Goal: Task Accomplishment & Management: Complete application form

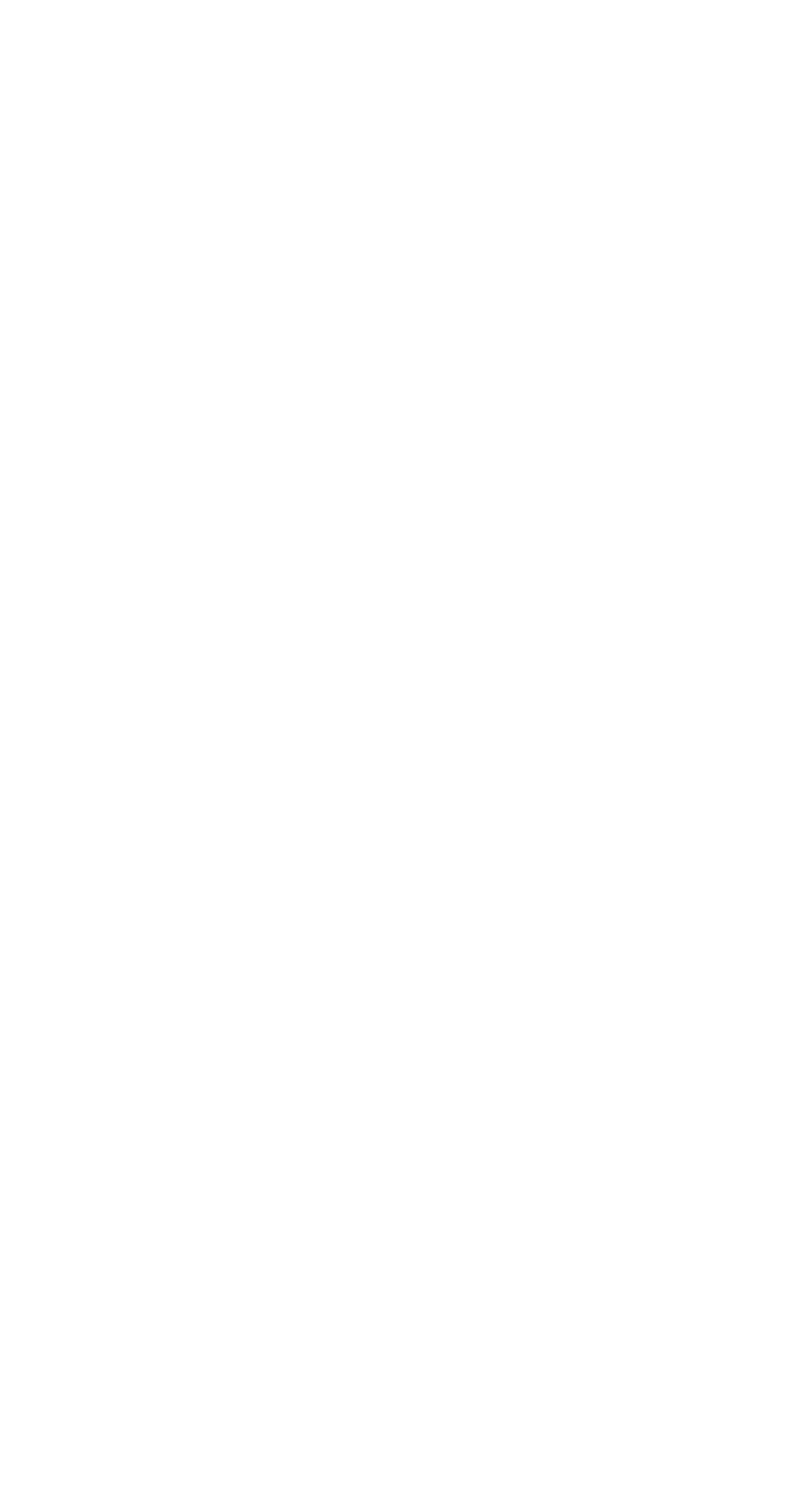
click at [0, 0] on html at bounding box center [0, 0] width 0 height 0
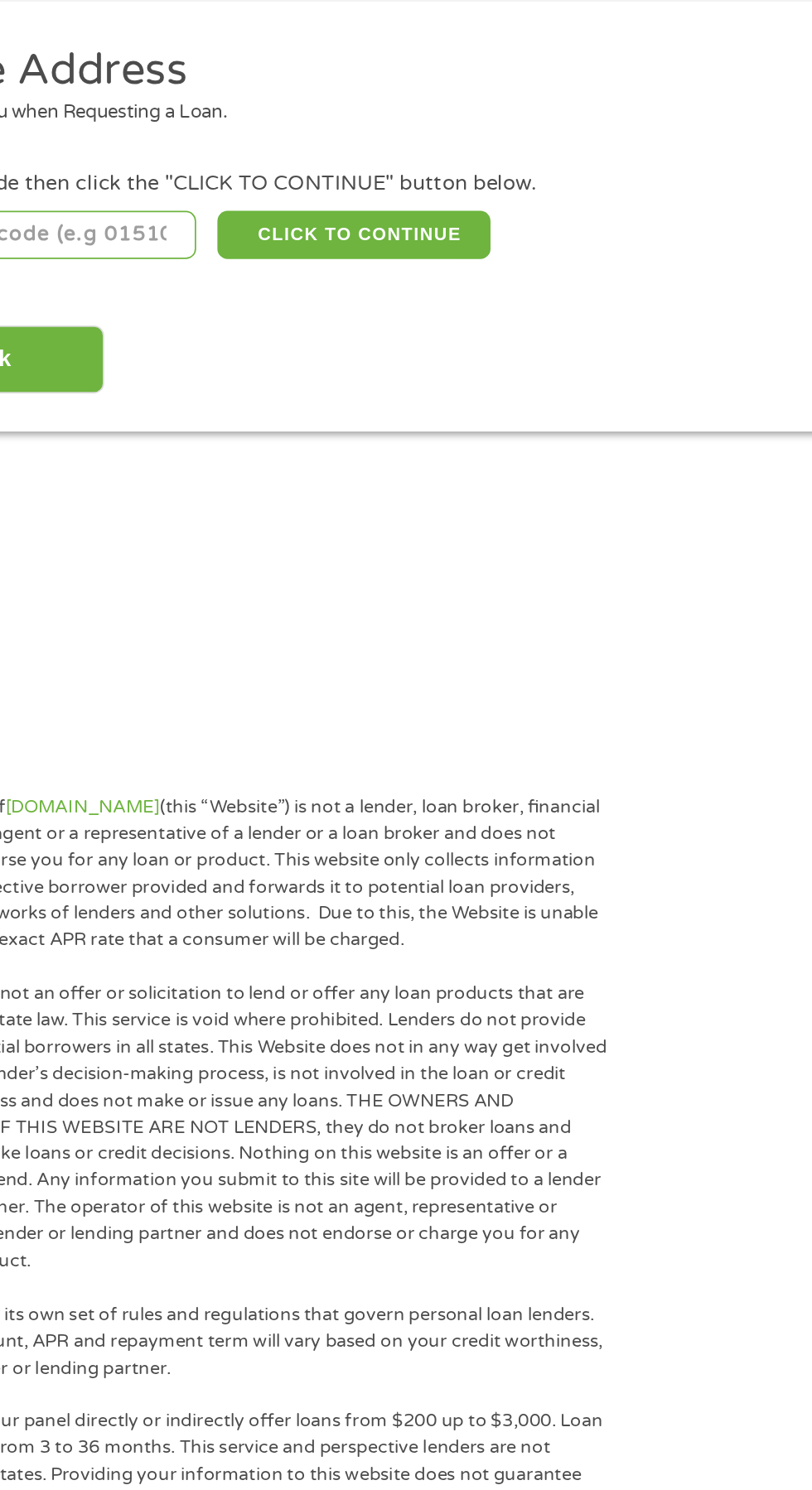
scroll to position [2, 0]
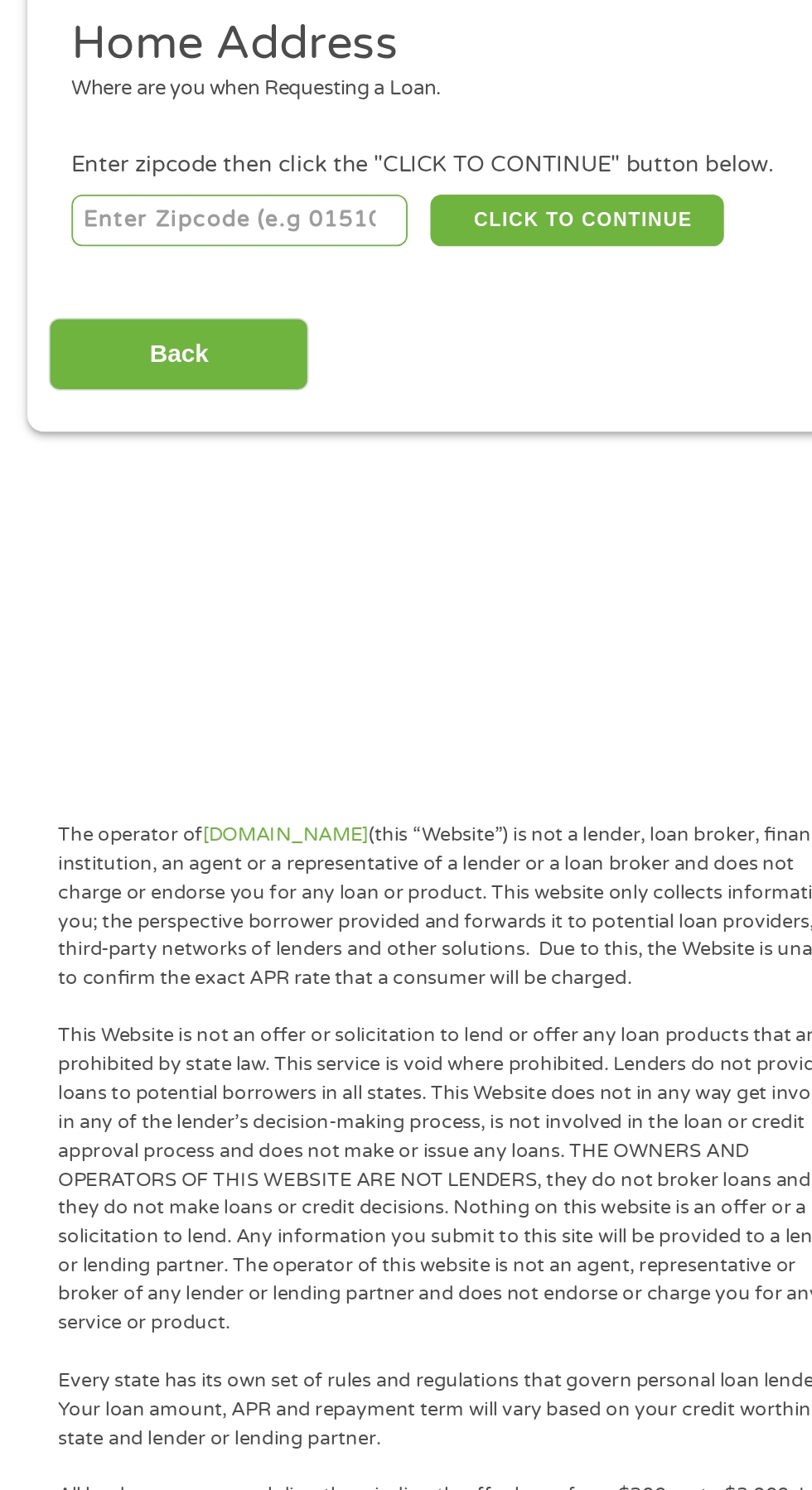
click at [170, 359] on input "number" at bounding box center [131, 365] width 184 height 28
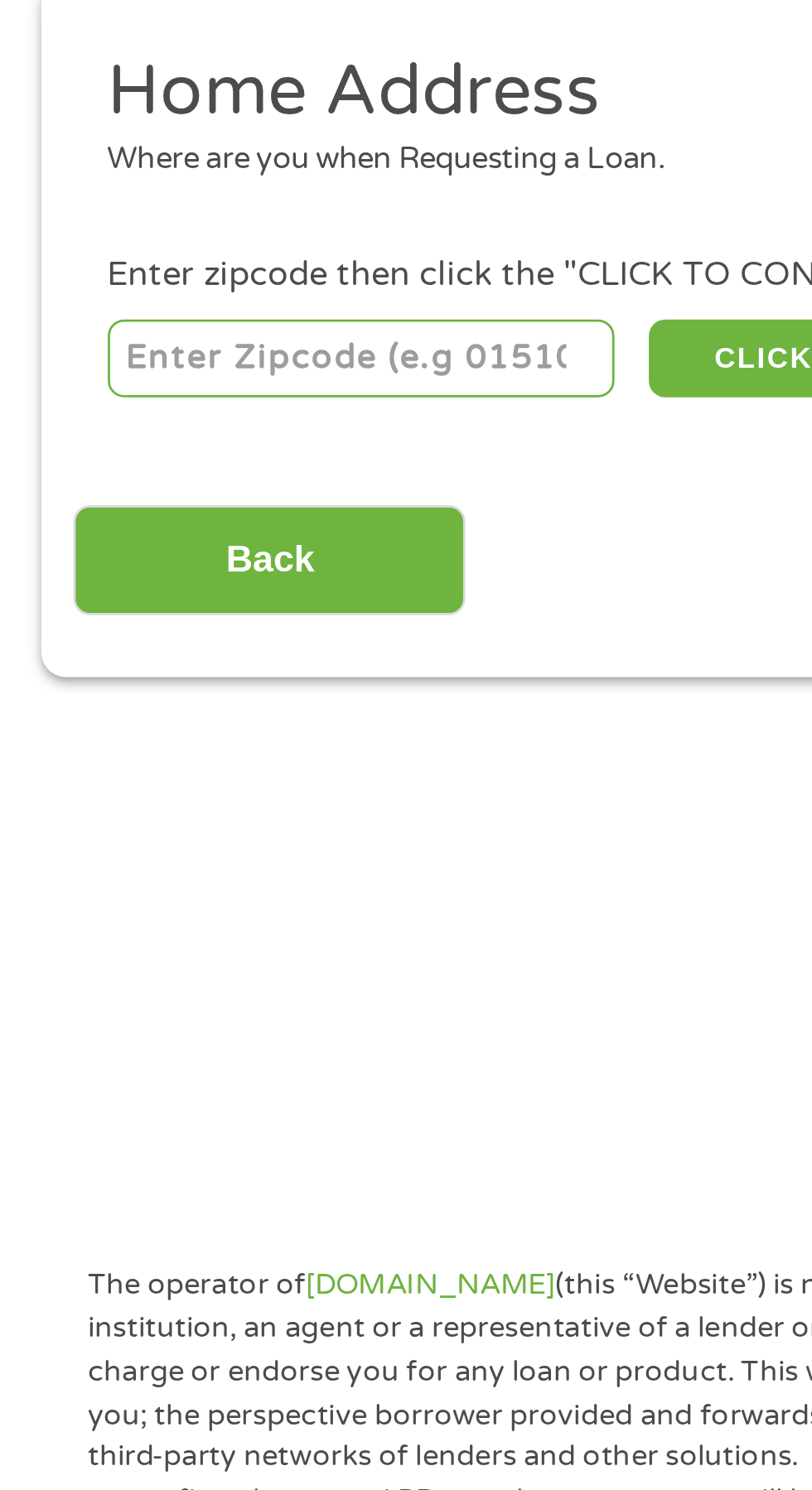
type input "94605"
select select "[US_STATE]"
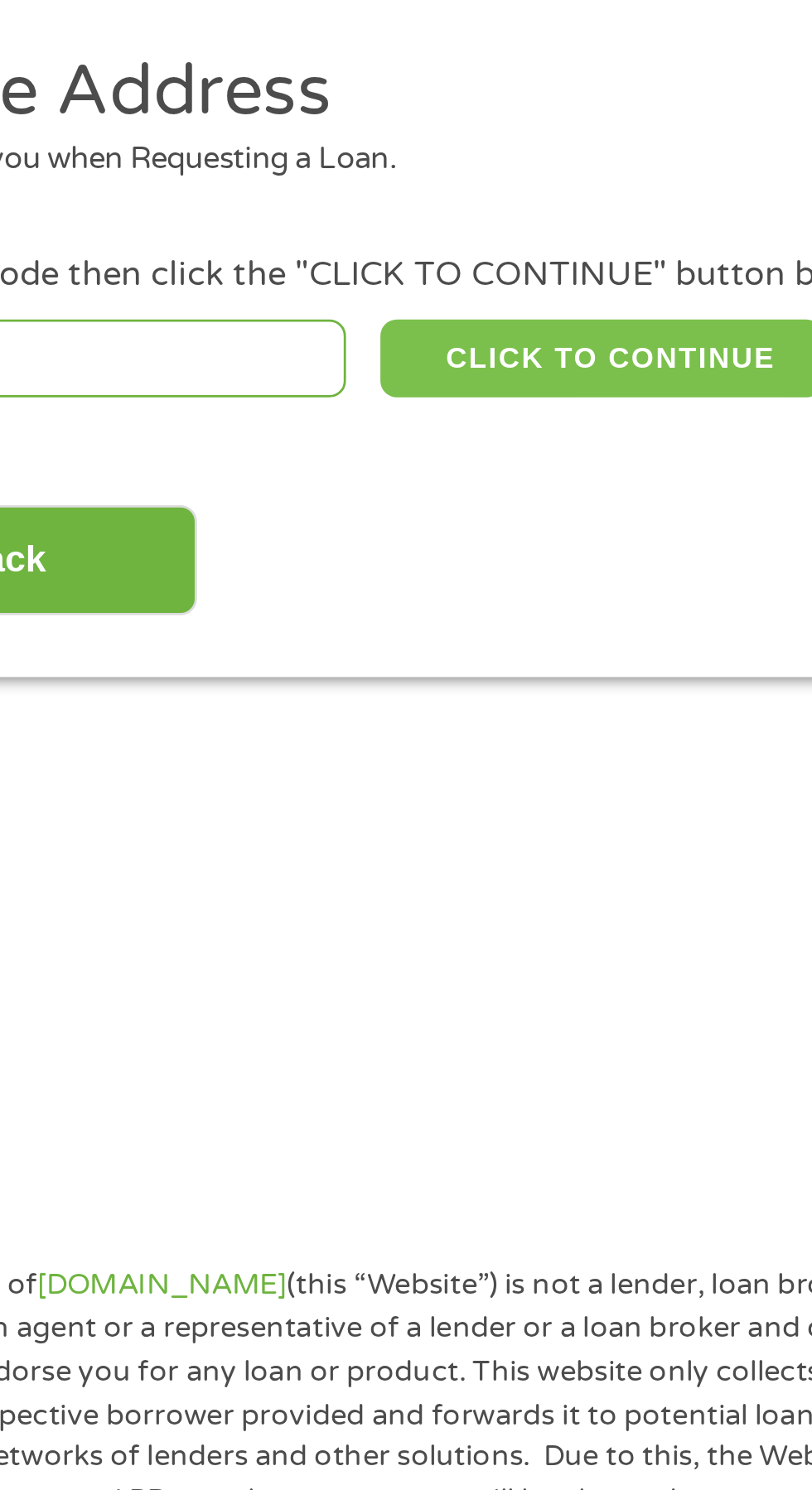
click at [346, 364] on button "CLICK TO CONTINUE" at bounding box center [314, 365] width 160 height 28
type input "94605"
type input "[GEOGRAPHIC_DATA]"
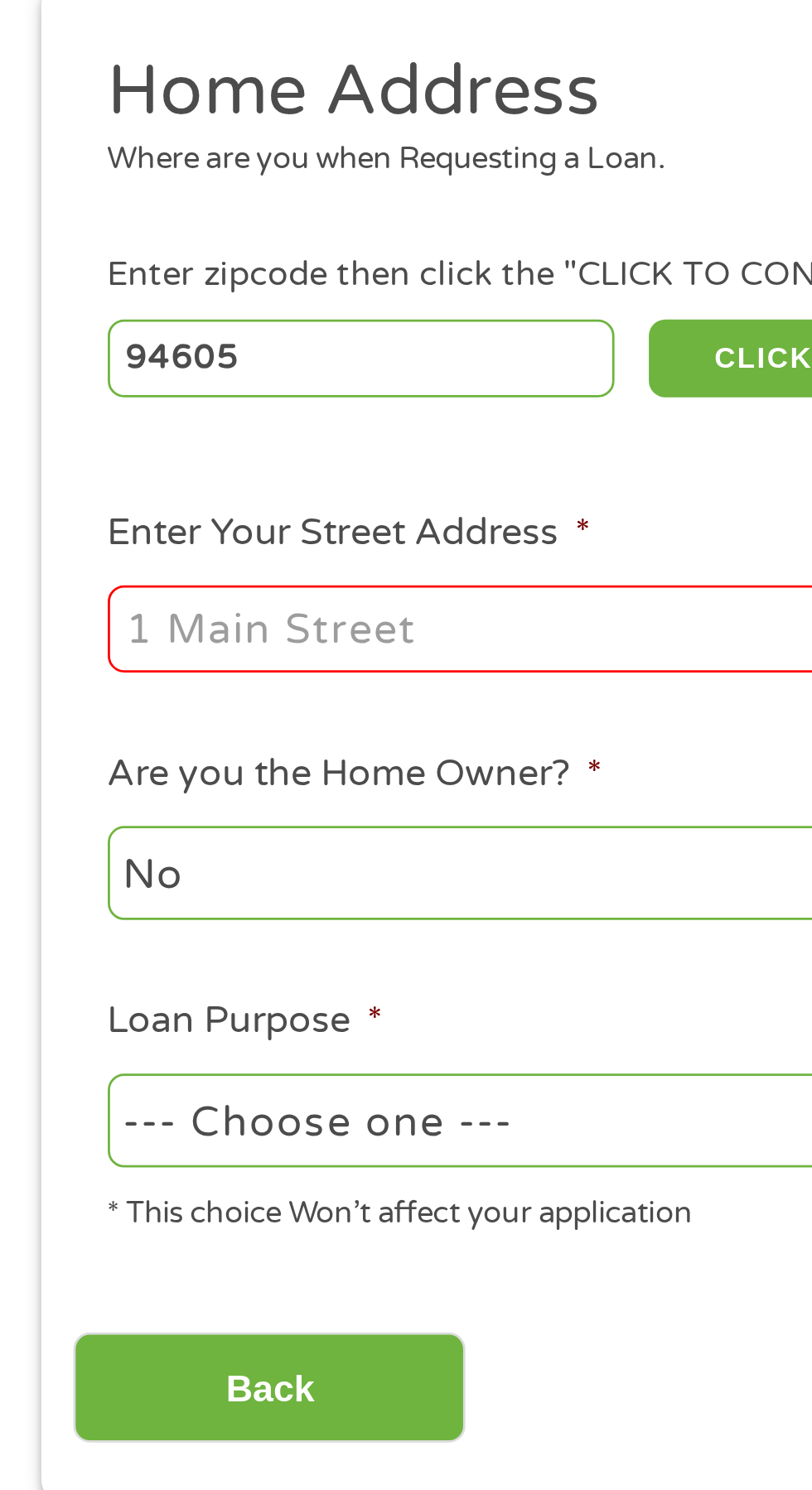
click at [145, 461] on input "Enter Your Street Address *" at bounding box center [216, 463] width 355 height 31
type input "[STREET_ADDRESS][PERSON_NAME]"
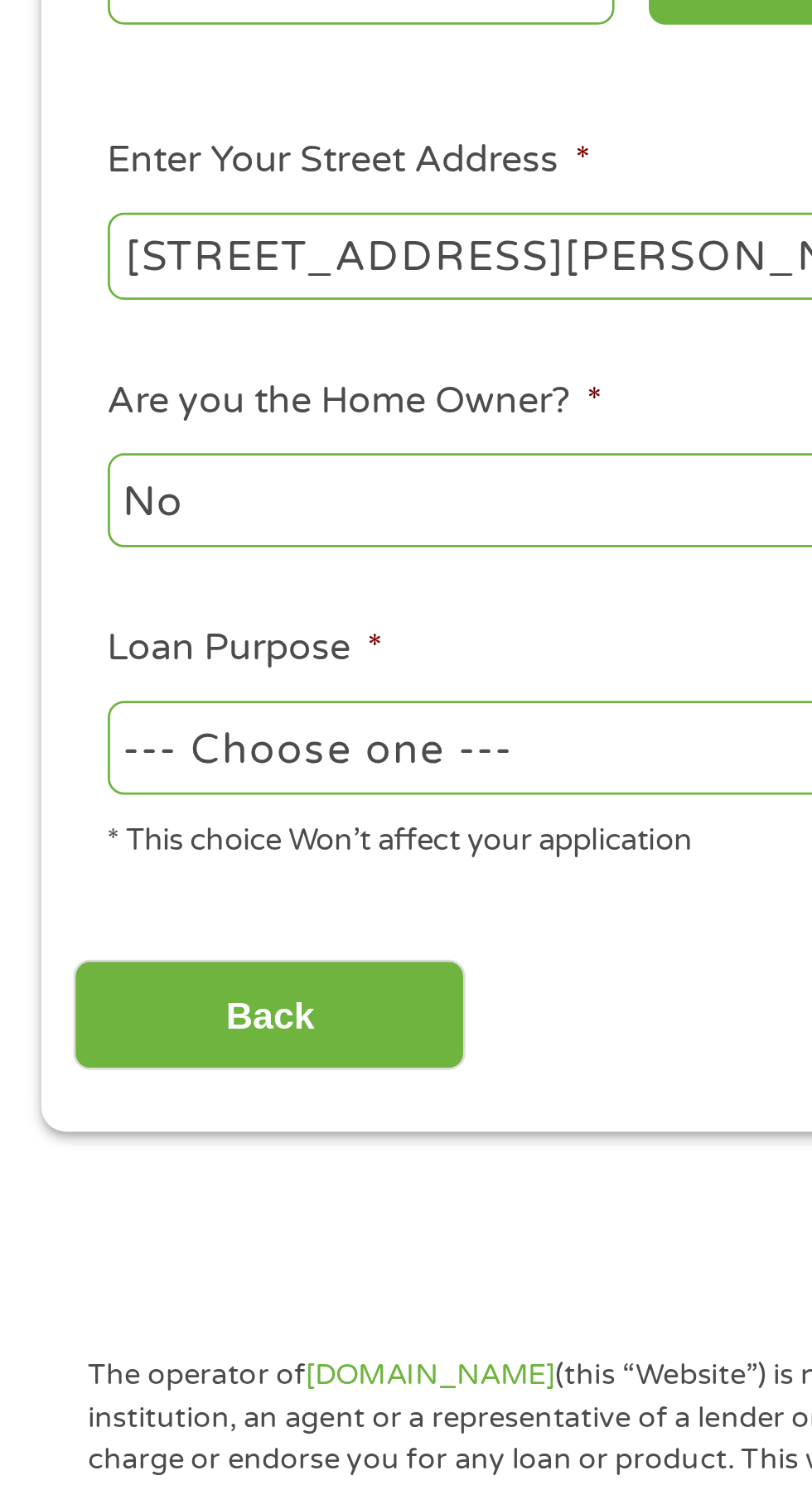
click at [203, 640] on select "--- Choose one --- Pay Bills Debt Consolidation Home Improvement Major Purchase…" at bounding box center [216, 641] width 355 height 34
select select "other"
click at [39, 626] on select "--- Choose one --- Pay Bills Debt Consolidation Home Improvement Major Purchase…" at bounding box center [216, 641] width 355 height 34
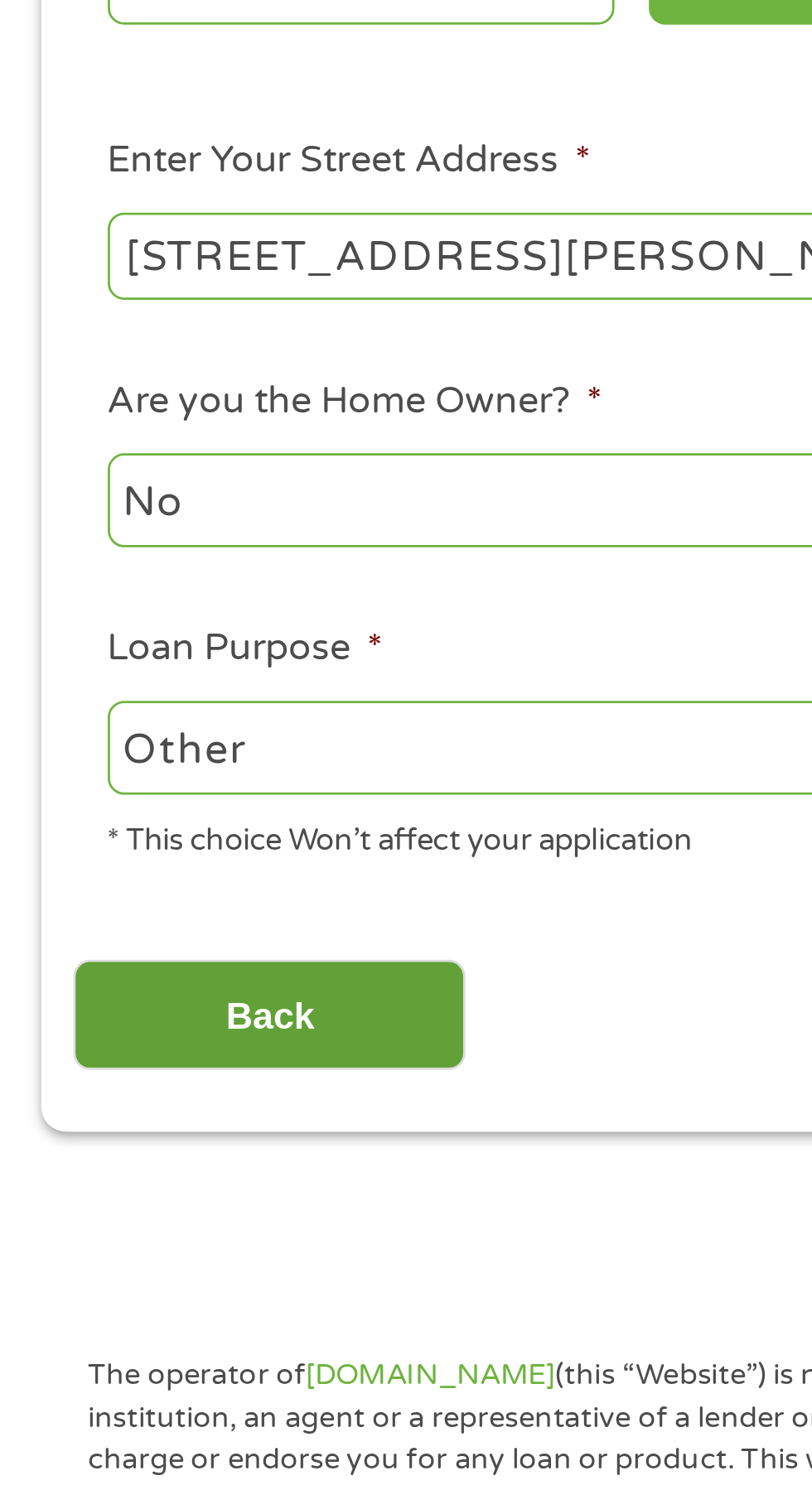
click at [116, 733] on input "Back" at bounding box center [97, 737] width 142 height 41
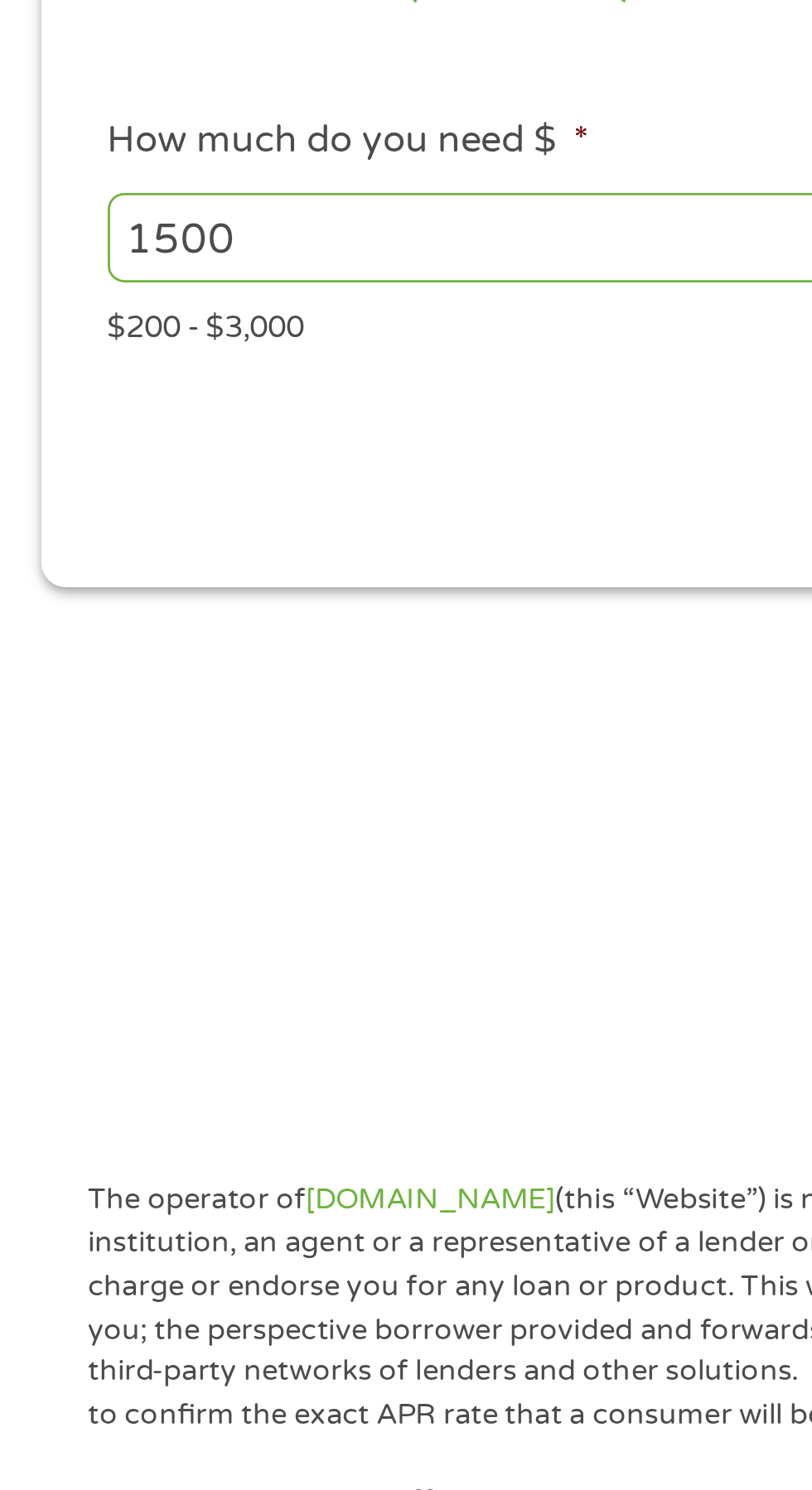
scroll to position [0, 0]
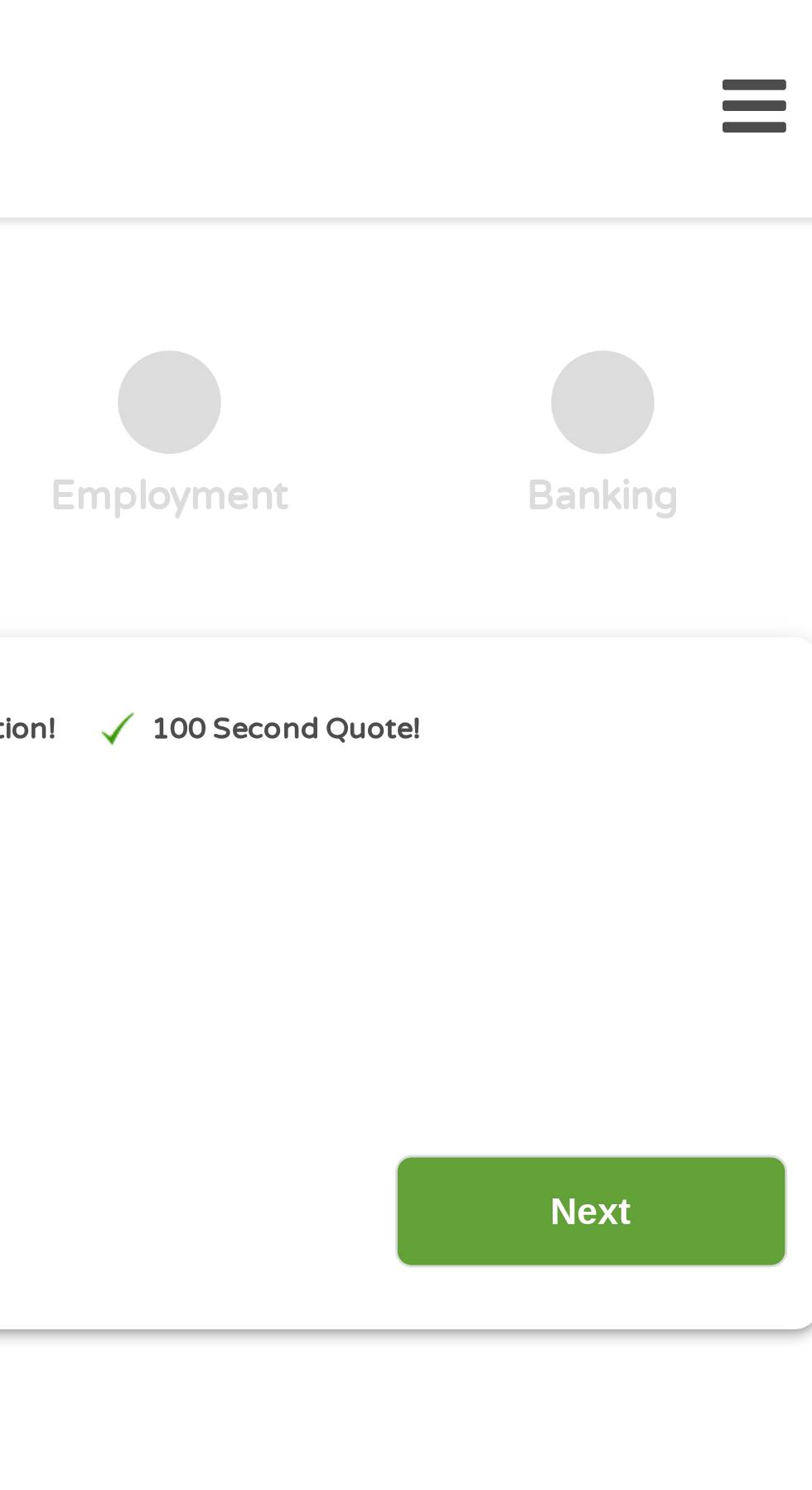
click at [699, 437] on input "Next" at bounding box center [715, 437] width 142 height 41
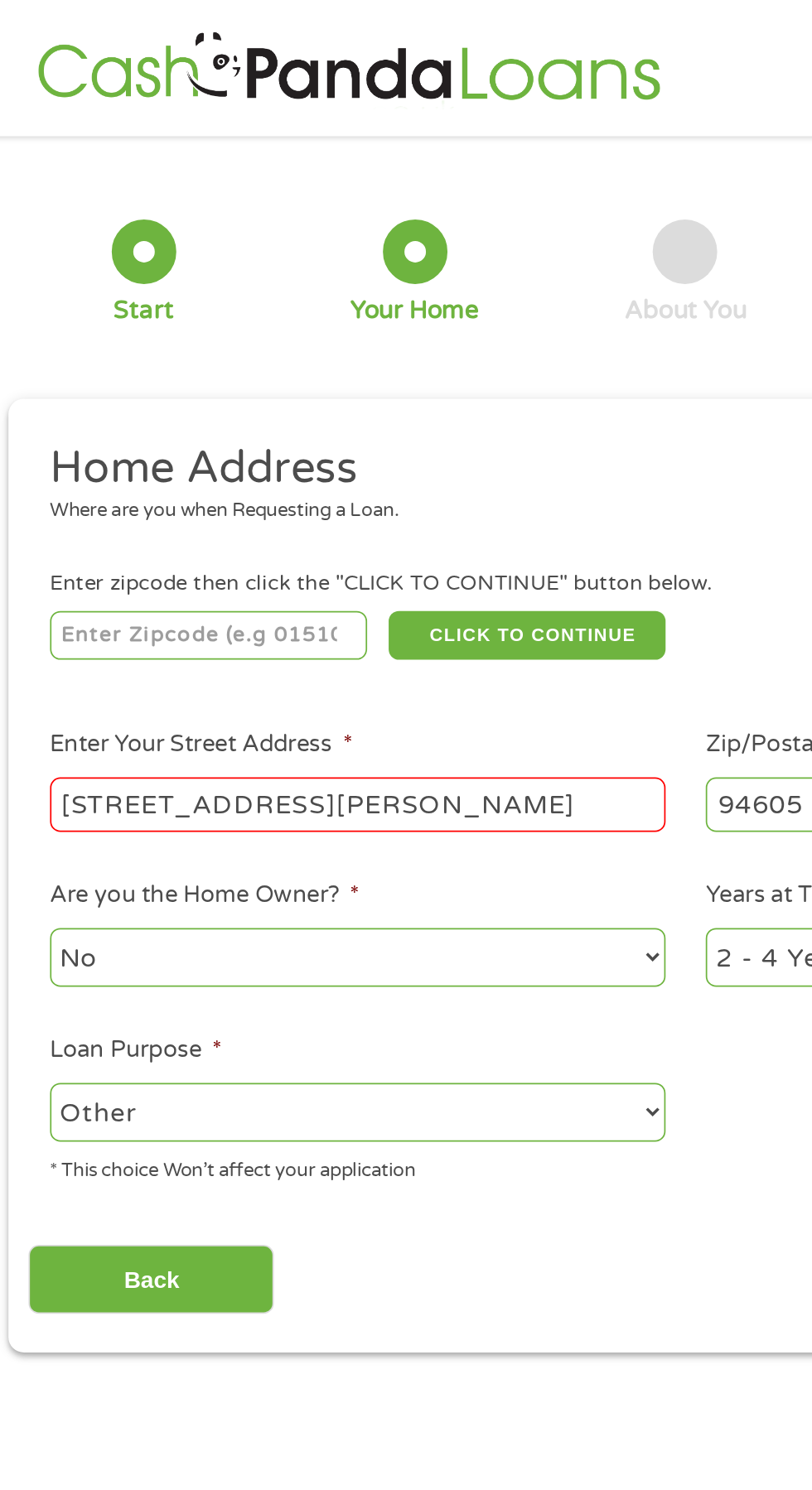
click at [156, 367] on input "number" at bounding box center [131, 367] width 184 height 28
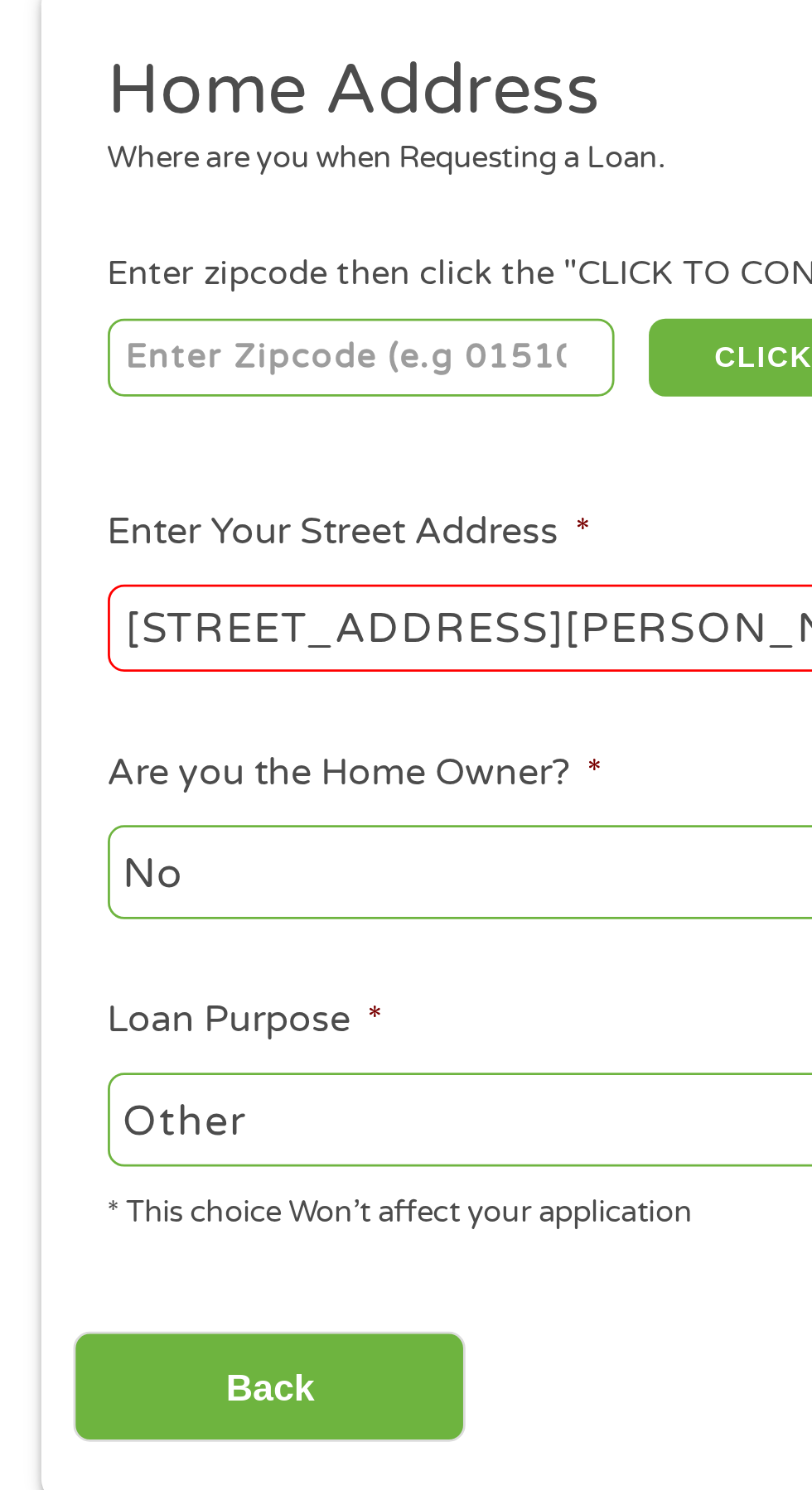
type input "94605"
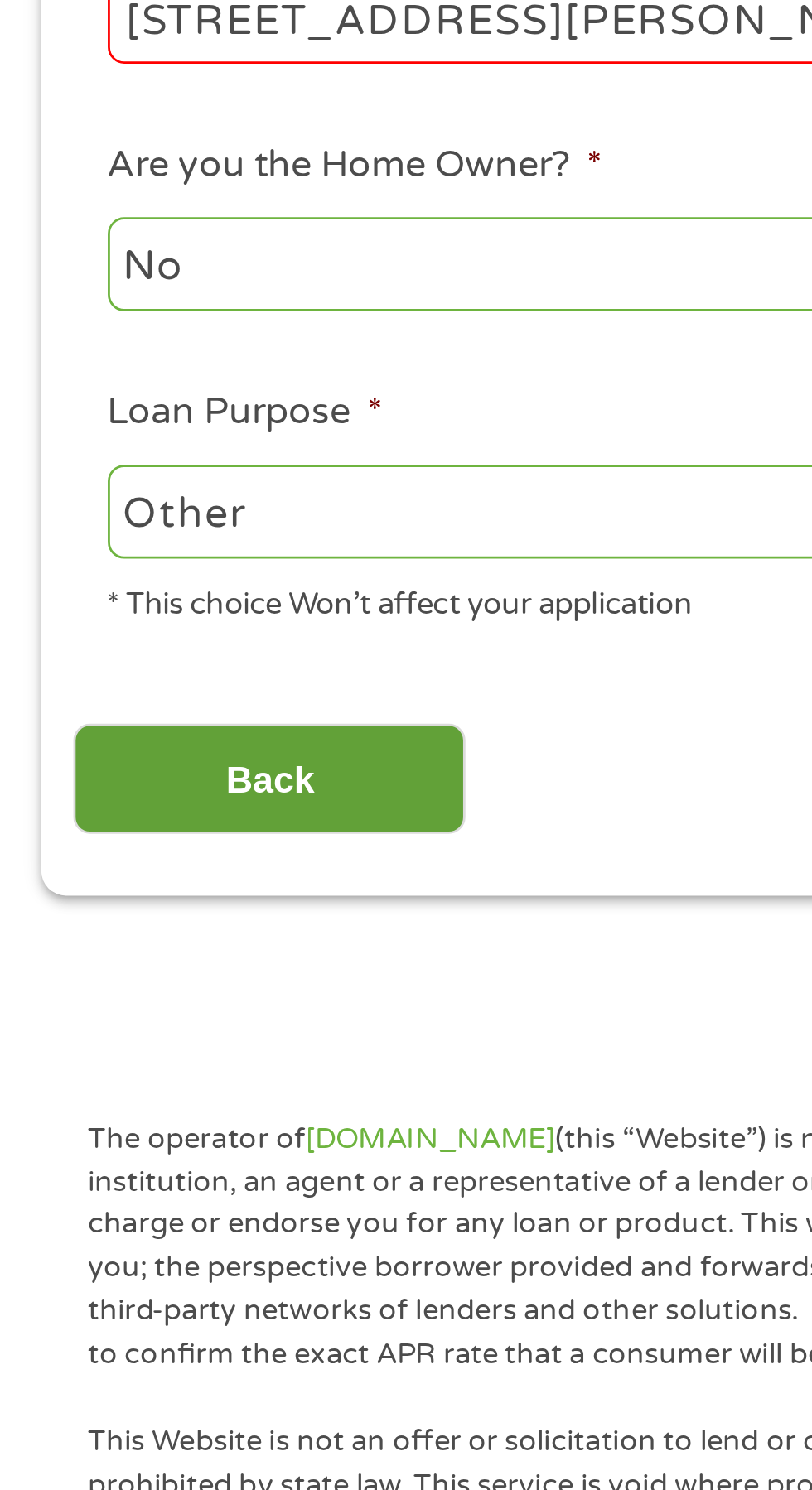
click at [124, 739] on input "Back" at bounding box center [97, 739] width 142 height 41
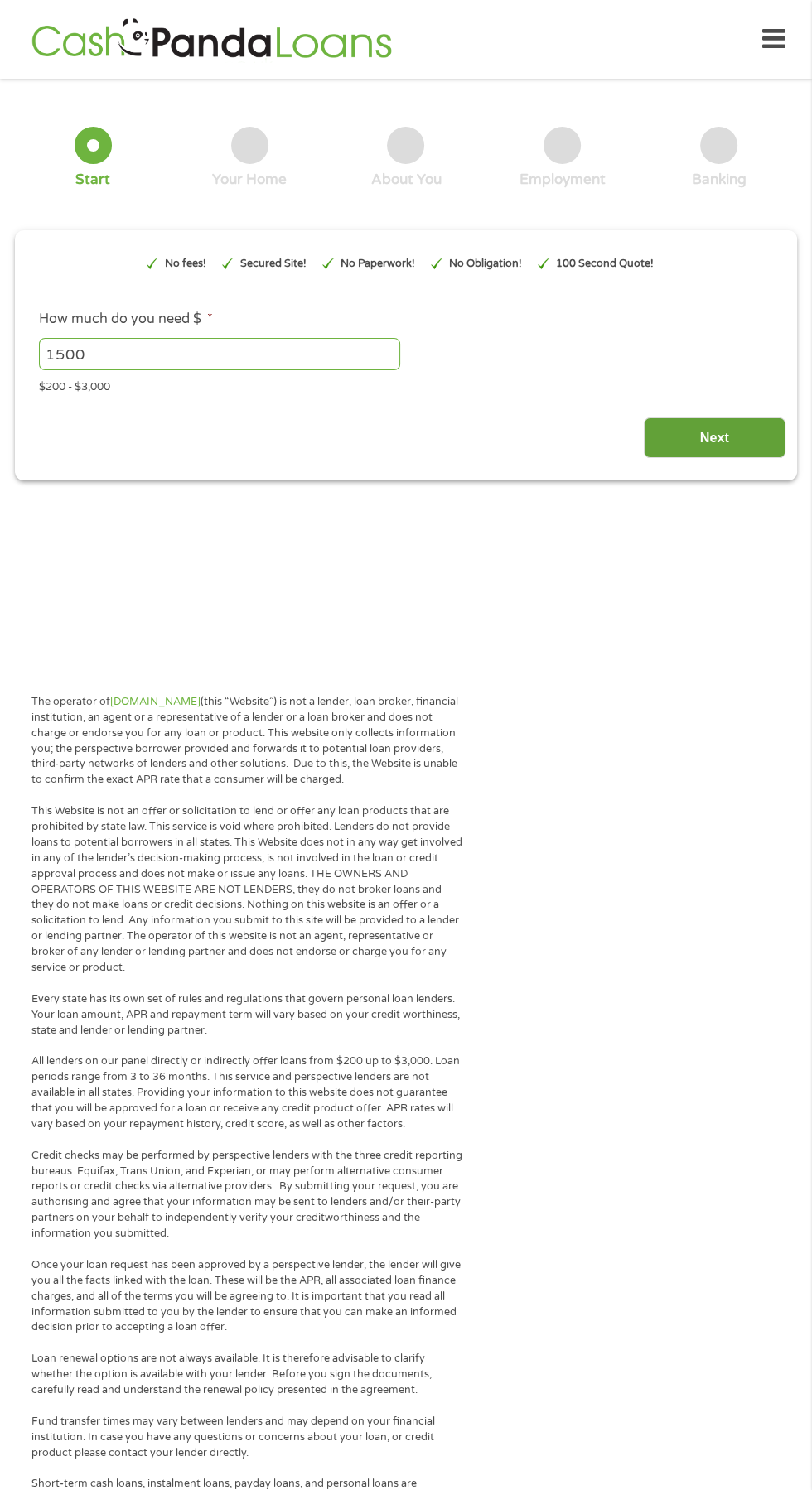
click at [752, 435] on input "Next" at bounding box center [715, 437] width 142 height 41
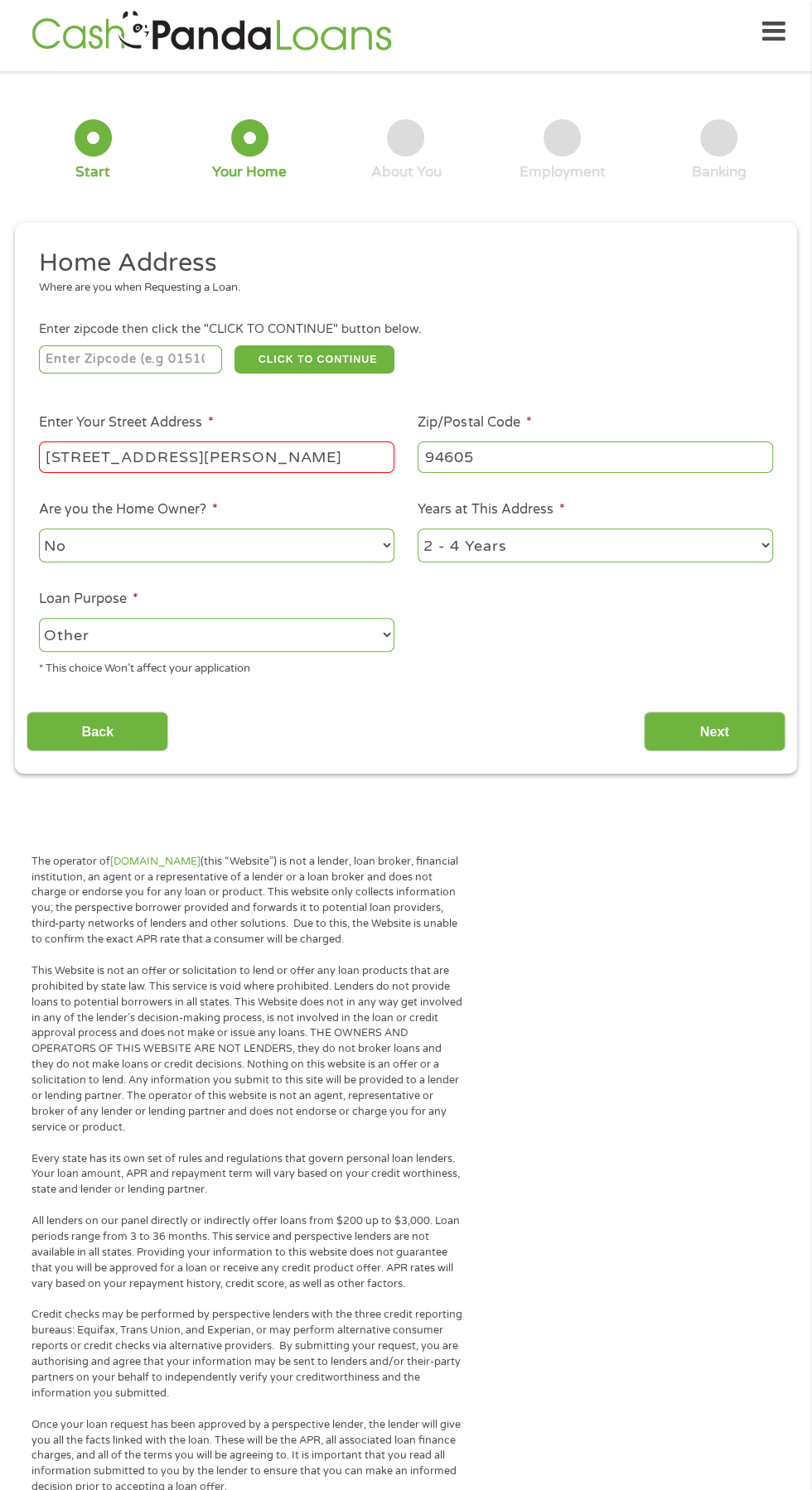
click at [723, 452] on input "94605" at bounding box center [594, 456] width 355 height 31
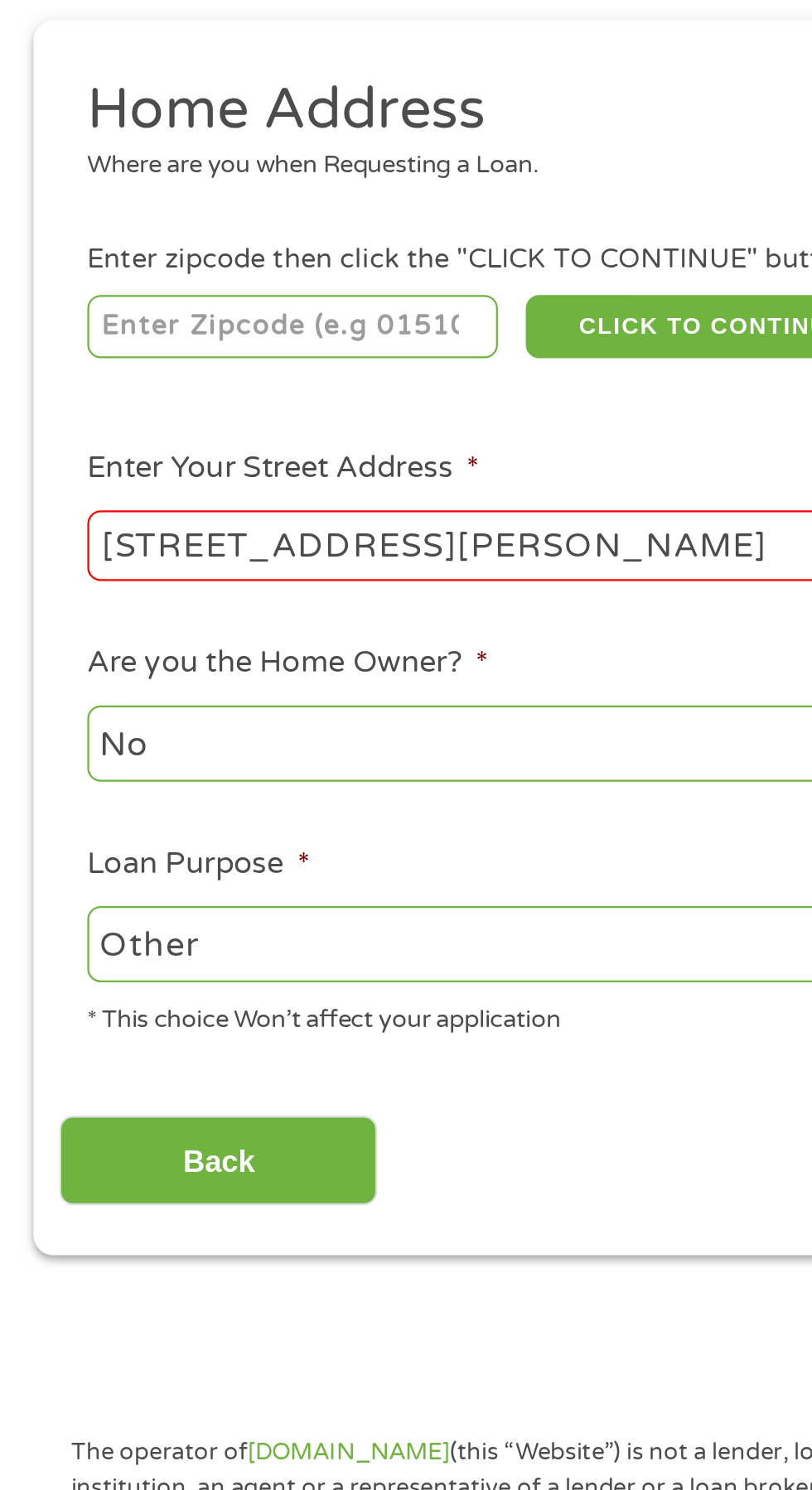
scroll to position [8, 0]
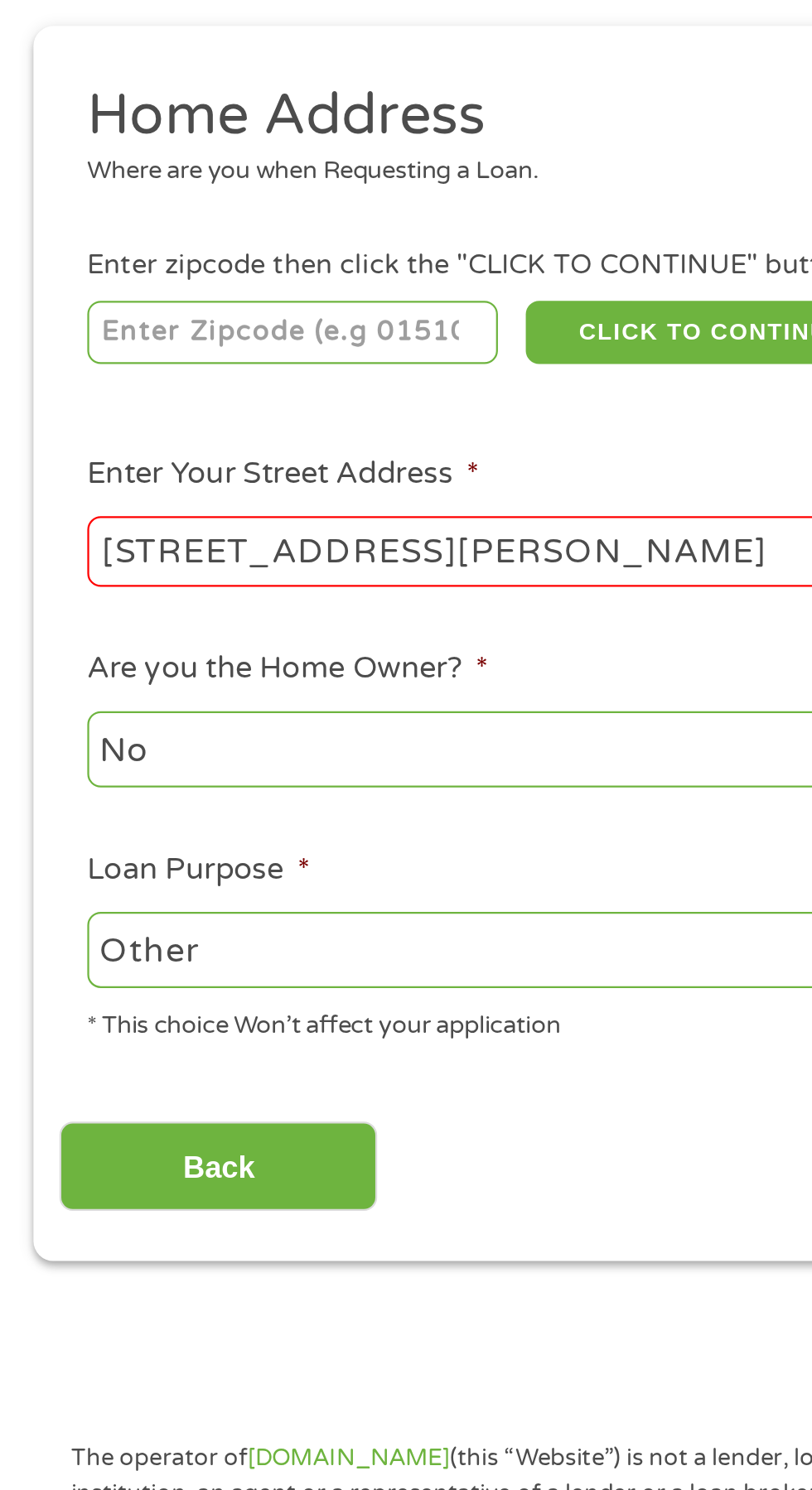
click at [190, 354] on input "number" at bounding box center [131, 360] width 184 height 28
type input "94605"
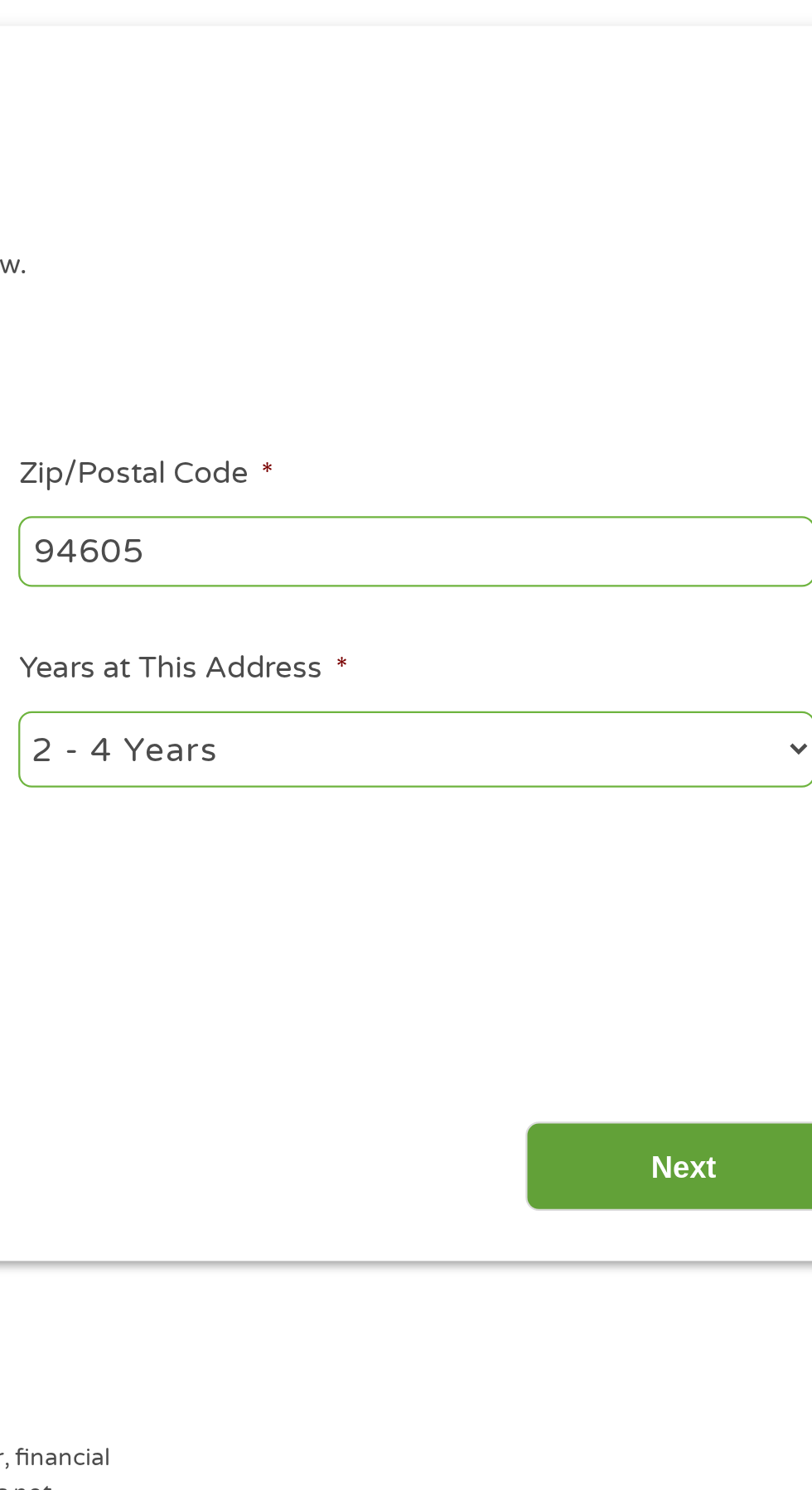
click at [703, 738] on input "Next" at bounding box center [715, 732] width 142 height 41
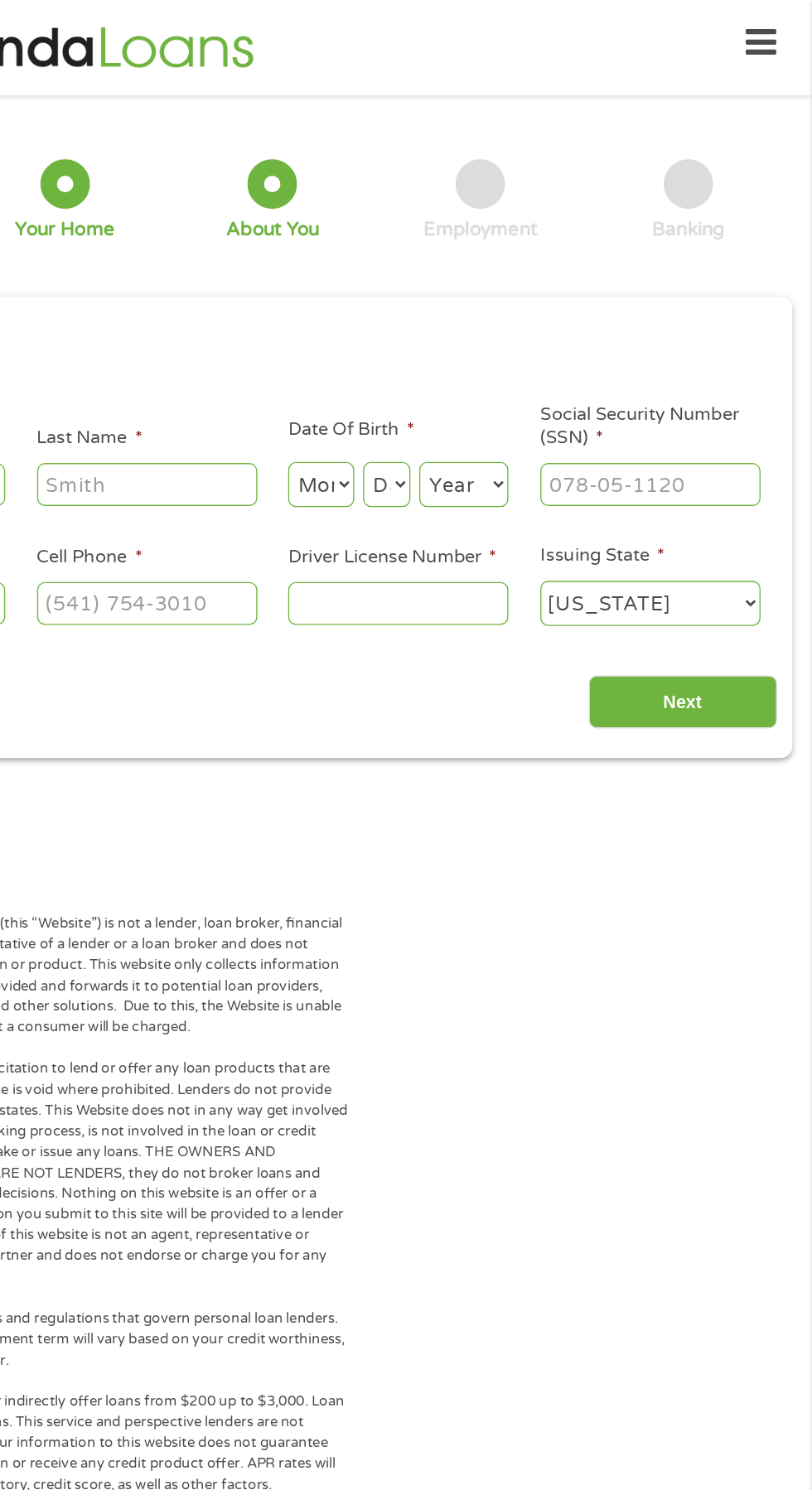
scroll to position [0, 0]
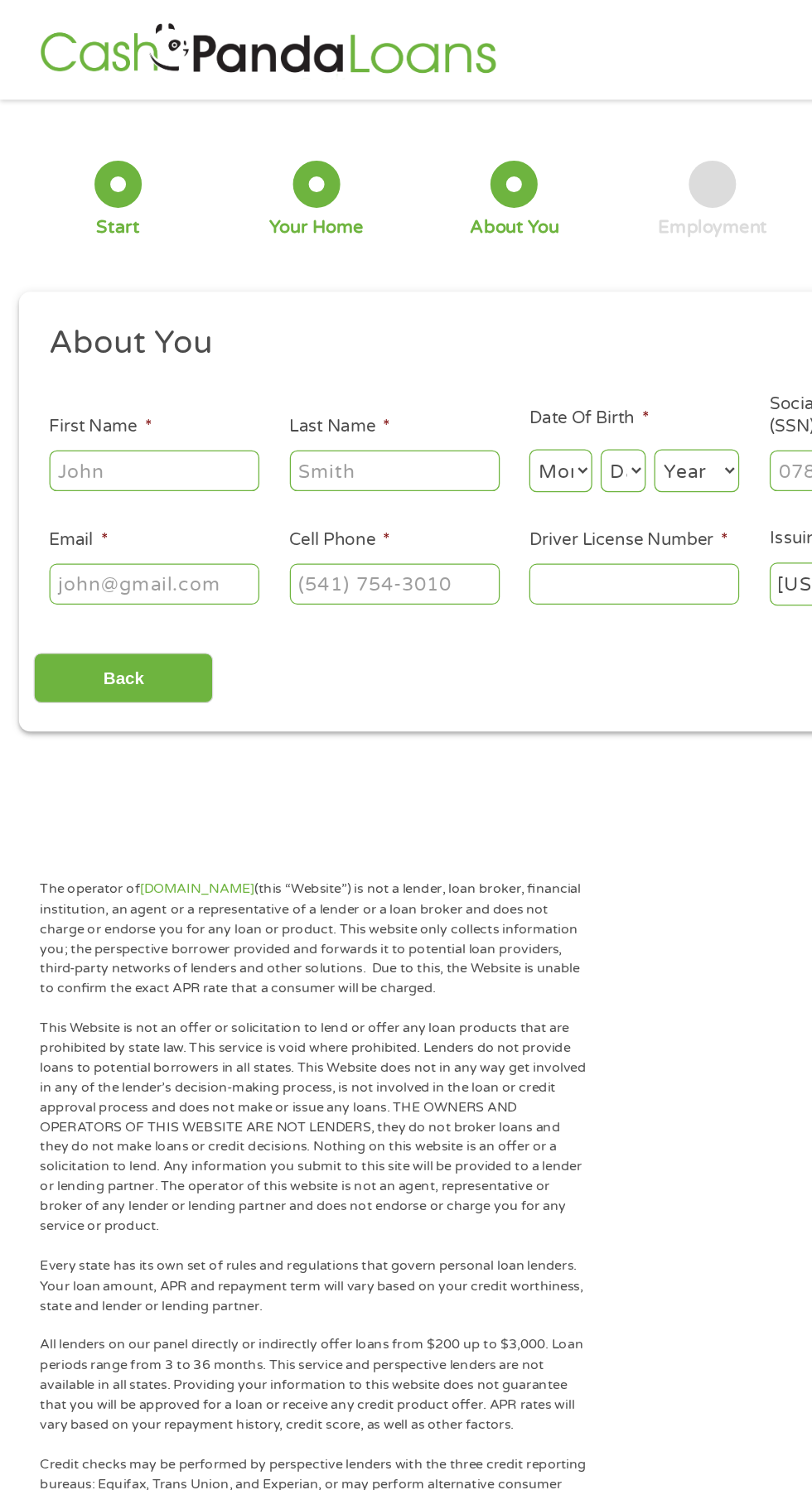
click at [160, 367] on input "First Name *" at bounding box center [121, 370] width 166 height 31
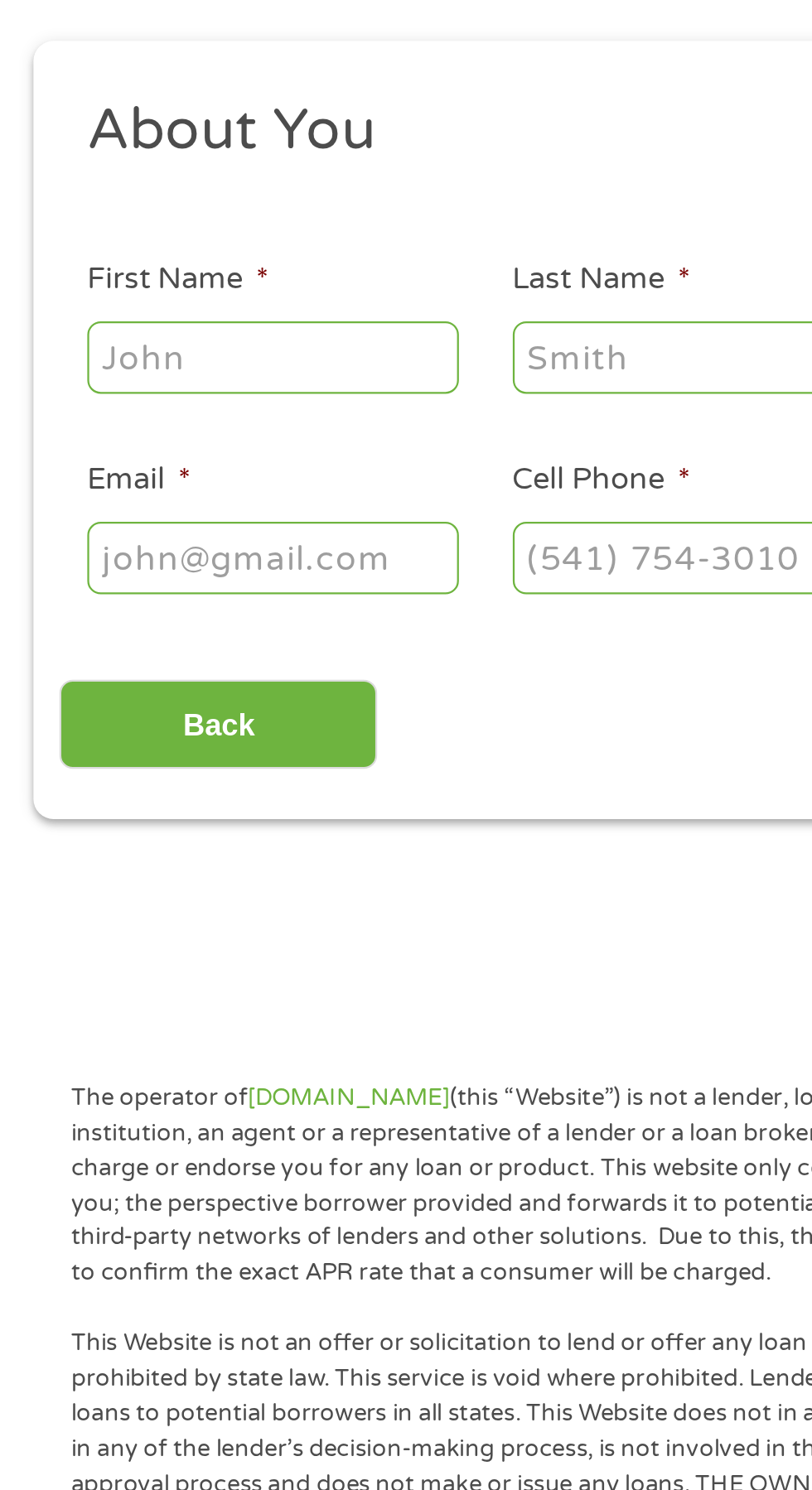
type input "[PERSON_NAME]"
type input "Straw"
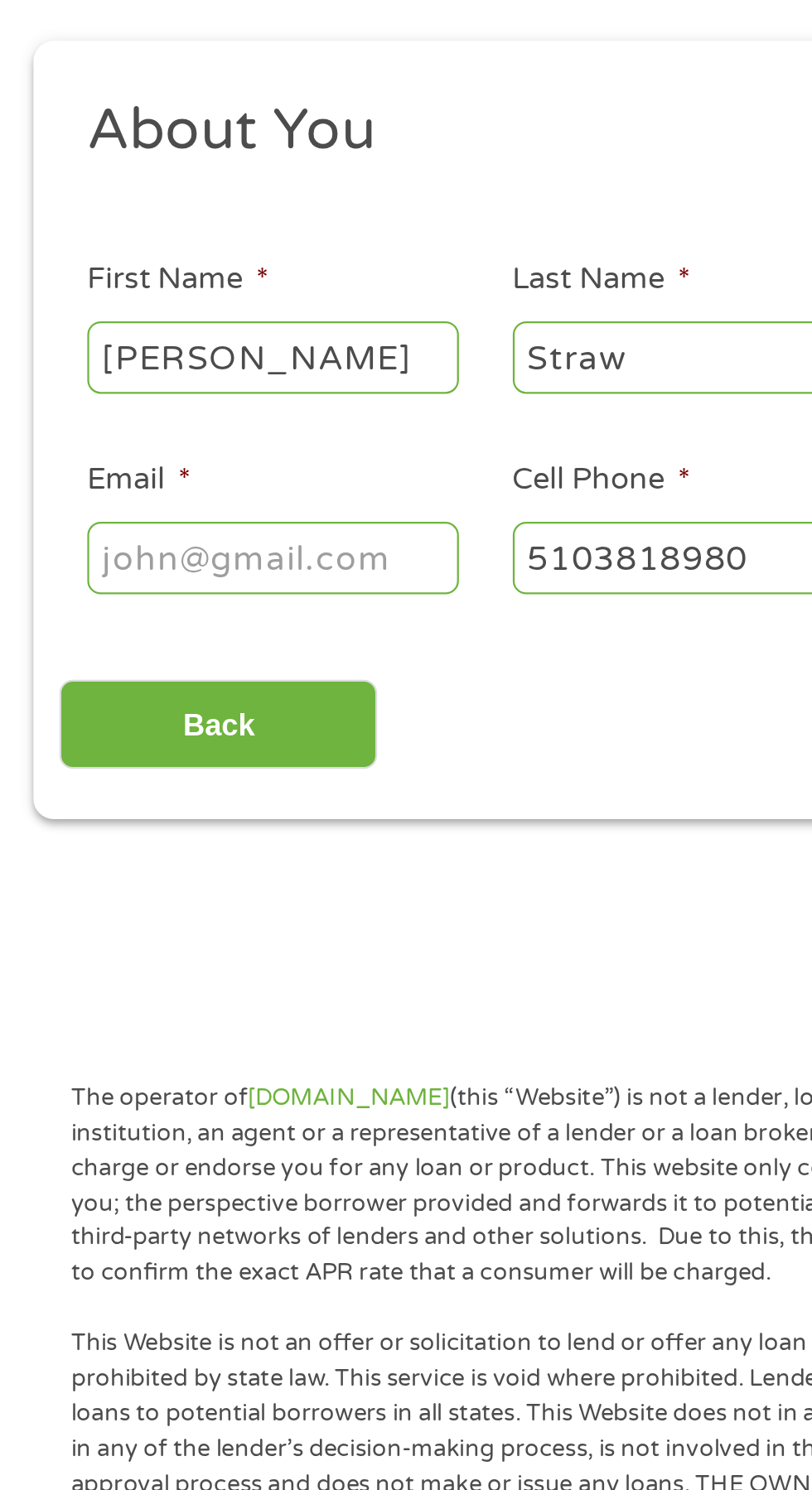
type input "[PHONE_NUMBER]"
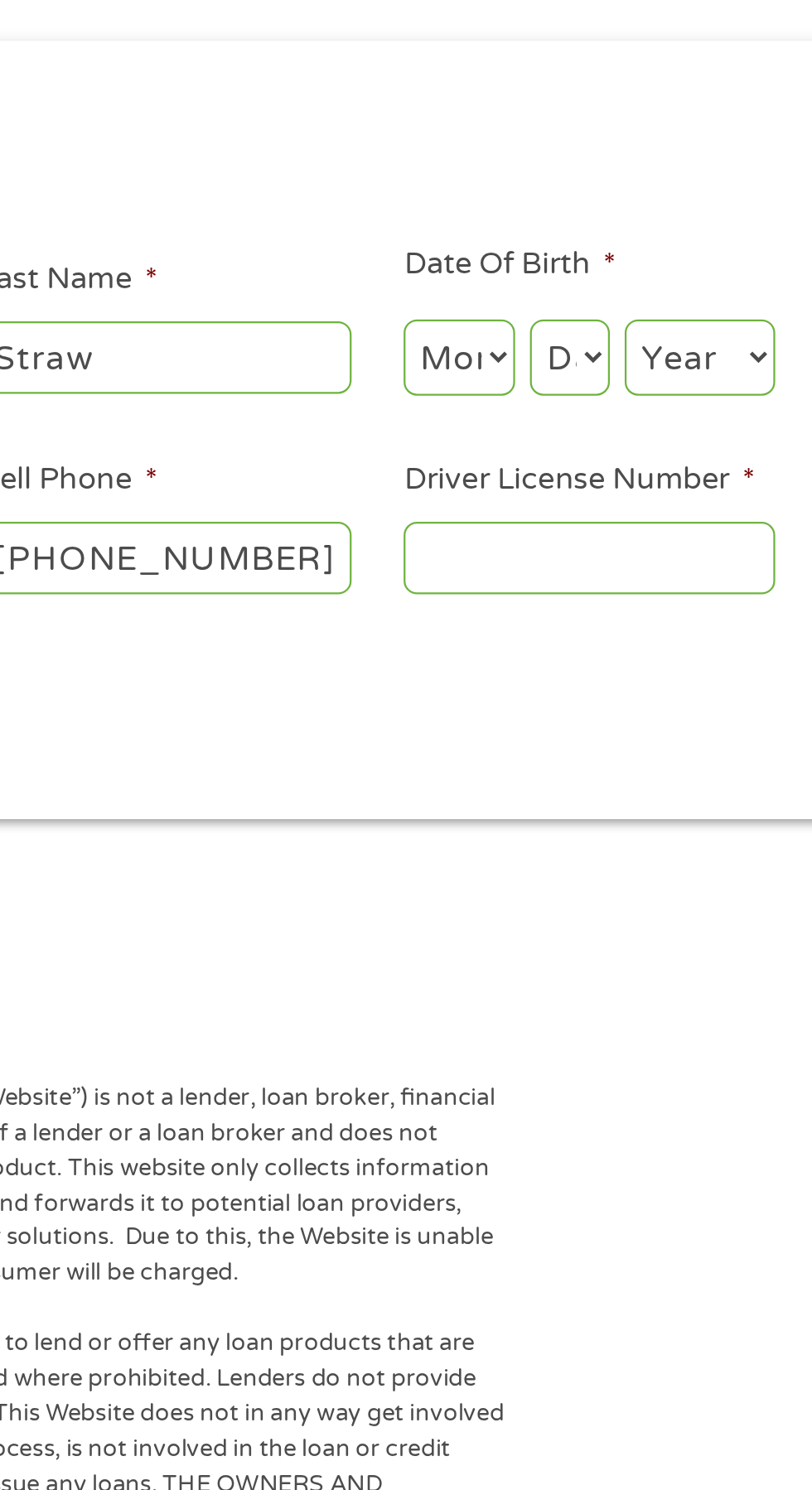
click at [431, 374] on select "Month 1 2 3 4 5 6 7 8 9 10 11 12" at bounding box center [442, 372] width 50 height 34
select select "3"
click at [417, 355] on select "Month 1 2 3 4 5 6 7 8 9 10 11 12" at bounding box center [442, 372] width 50 height 34
click at [486, 371] on select "Day 1 2 3 4 5 6 7 8 9 10 11 12 13 14 15 16 17 18 19 20 21 22 23 24 25 26 27 28 …" at bounding box center [492, 372] width 36 height 34
select select "20"
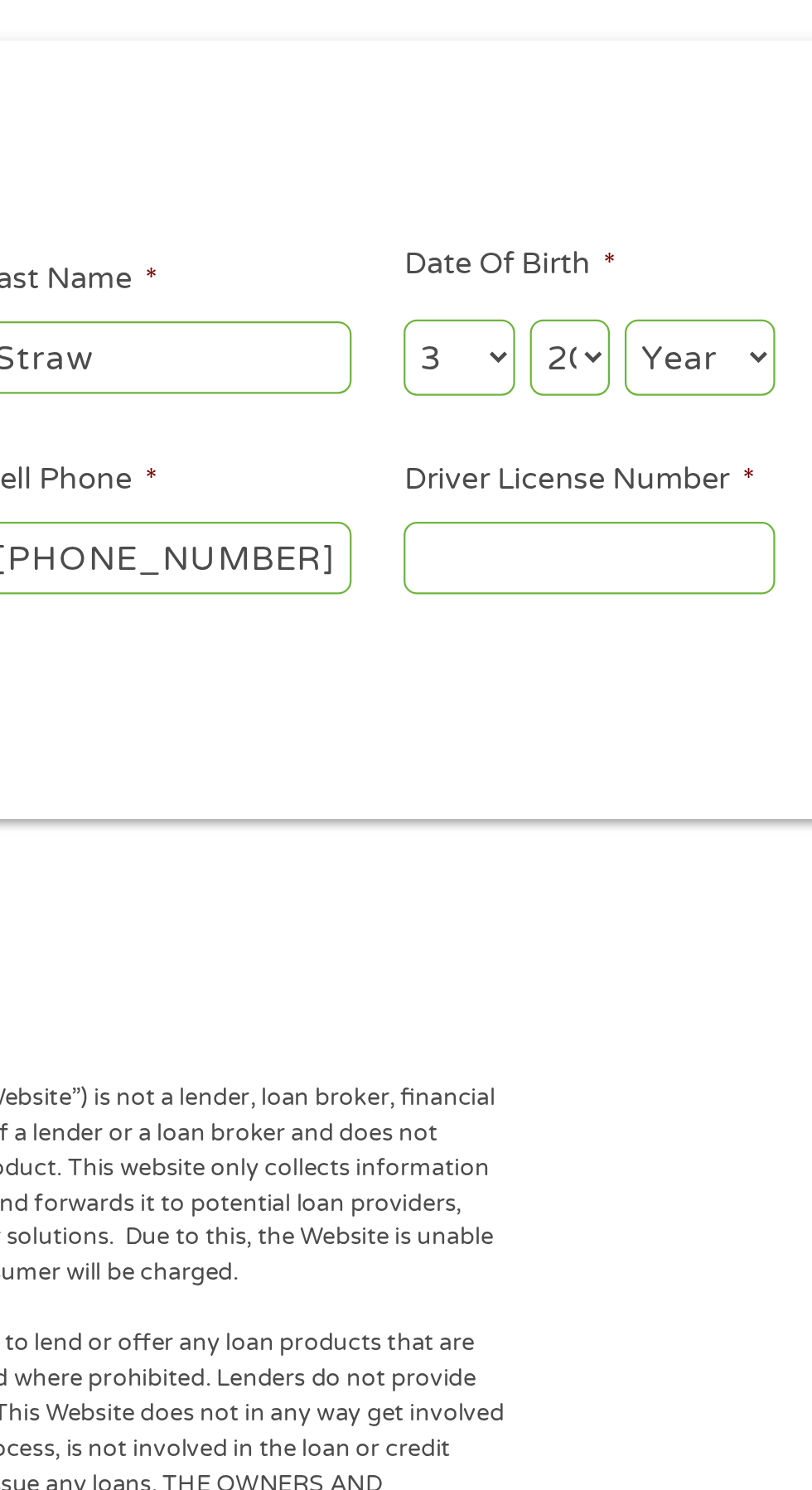
click at [474, 355] on select "Day 1 2 3 4 5 6 7 8 9 10 11 12 13 14 15 16 17 18 19 20 21 22 23 24 25 26 27 28 …" at bounding box center [492, 372] width 36 height 34
click at [567, 381] on select "Year [DATE] 2006 2005 2004 2003 2002 2001 2000 1999 1998 1997 1996 1995 1994 19…" at bounding box center [549, 372] width 67 height 34
select select "1969"
click at [516, 355] on select "Year [DATE] 2006 2005 2004 2003 2002 2001 2000 1999 1998 1997 1996 1995 1994 19…" at bounding box center [549, 372] width 67 height 34
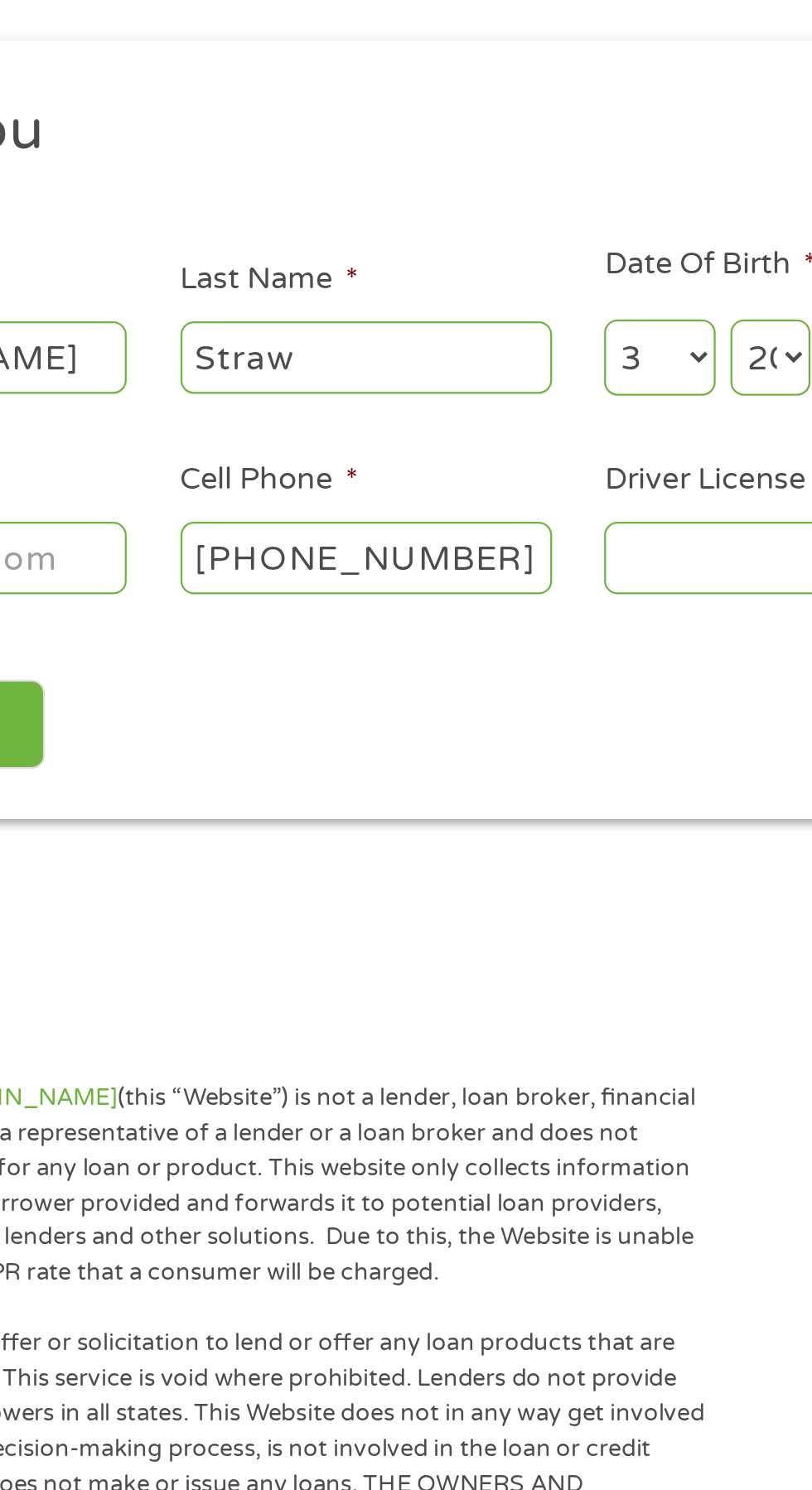
click at [452, 467] on input "Driver License Number *" at bounding box center [500, 460] width 166 height 31
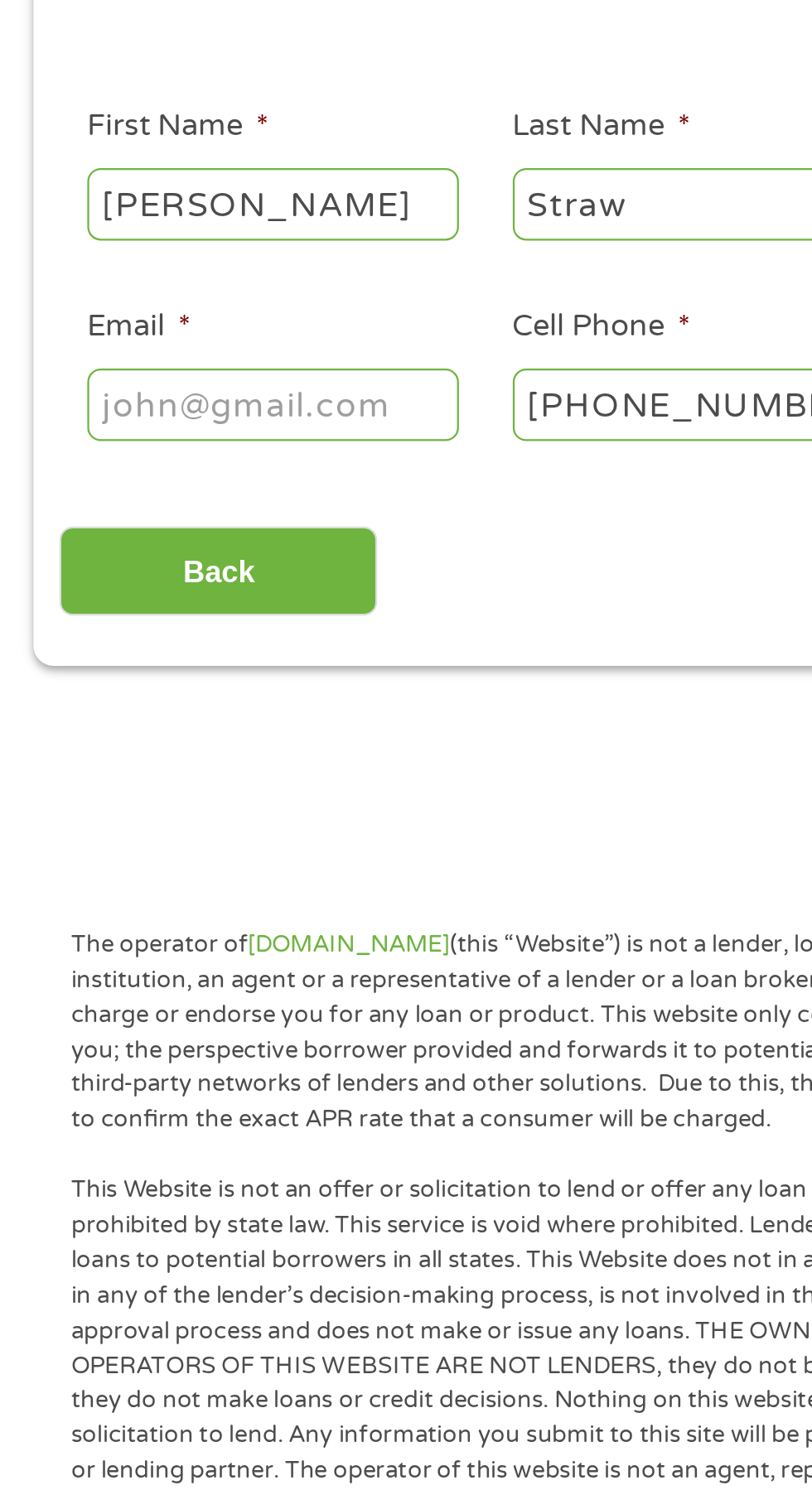
type input "A1699000"
click at [144, 462] on input "Email *" at bounding box center [121, 460] width 166 height 31
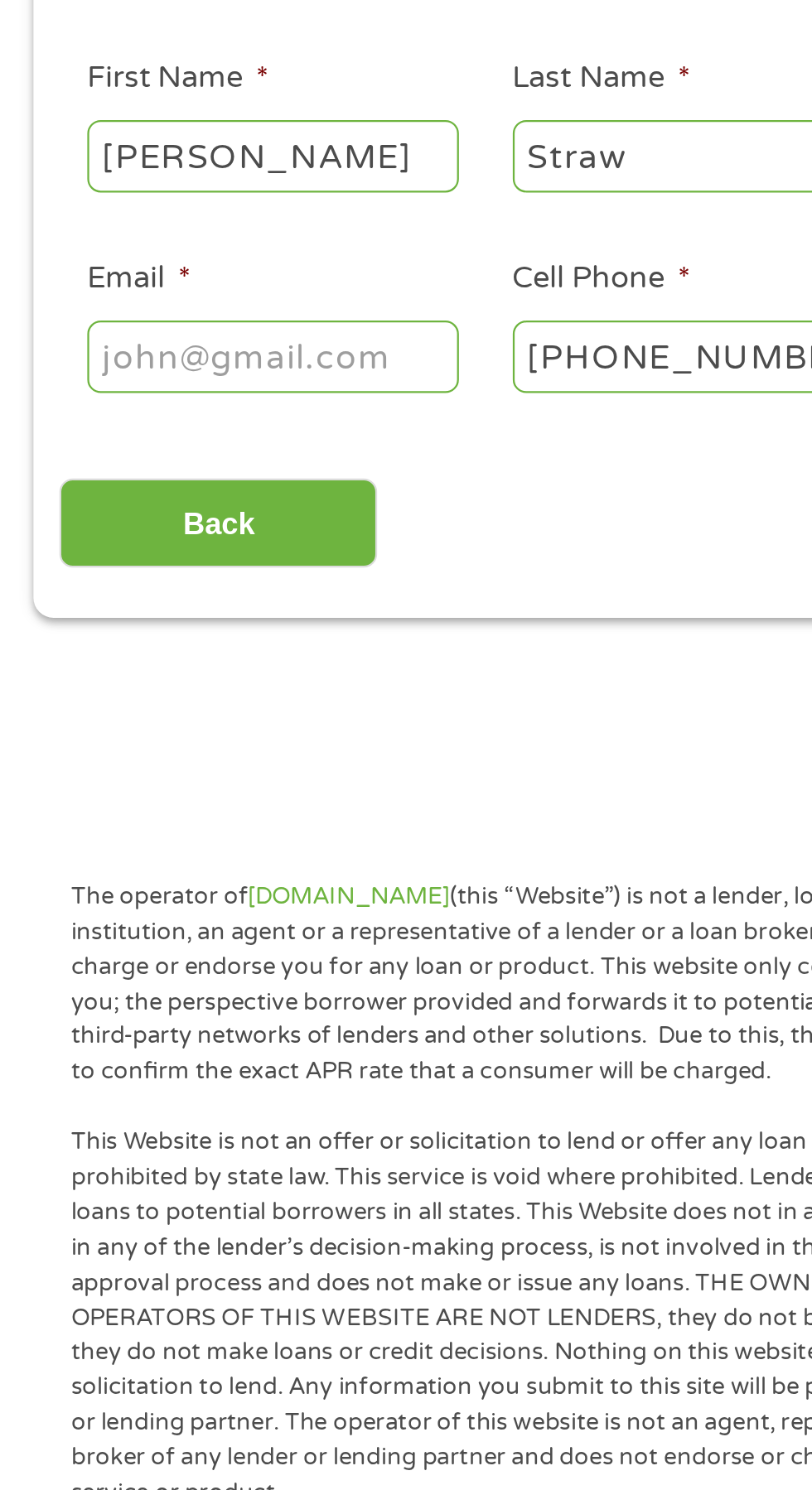
type input "[EMAIL_ADDRESS][DOMAIN_NAME]"
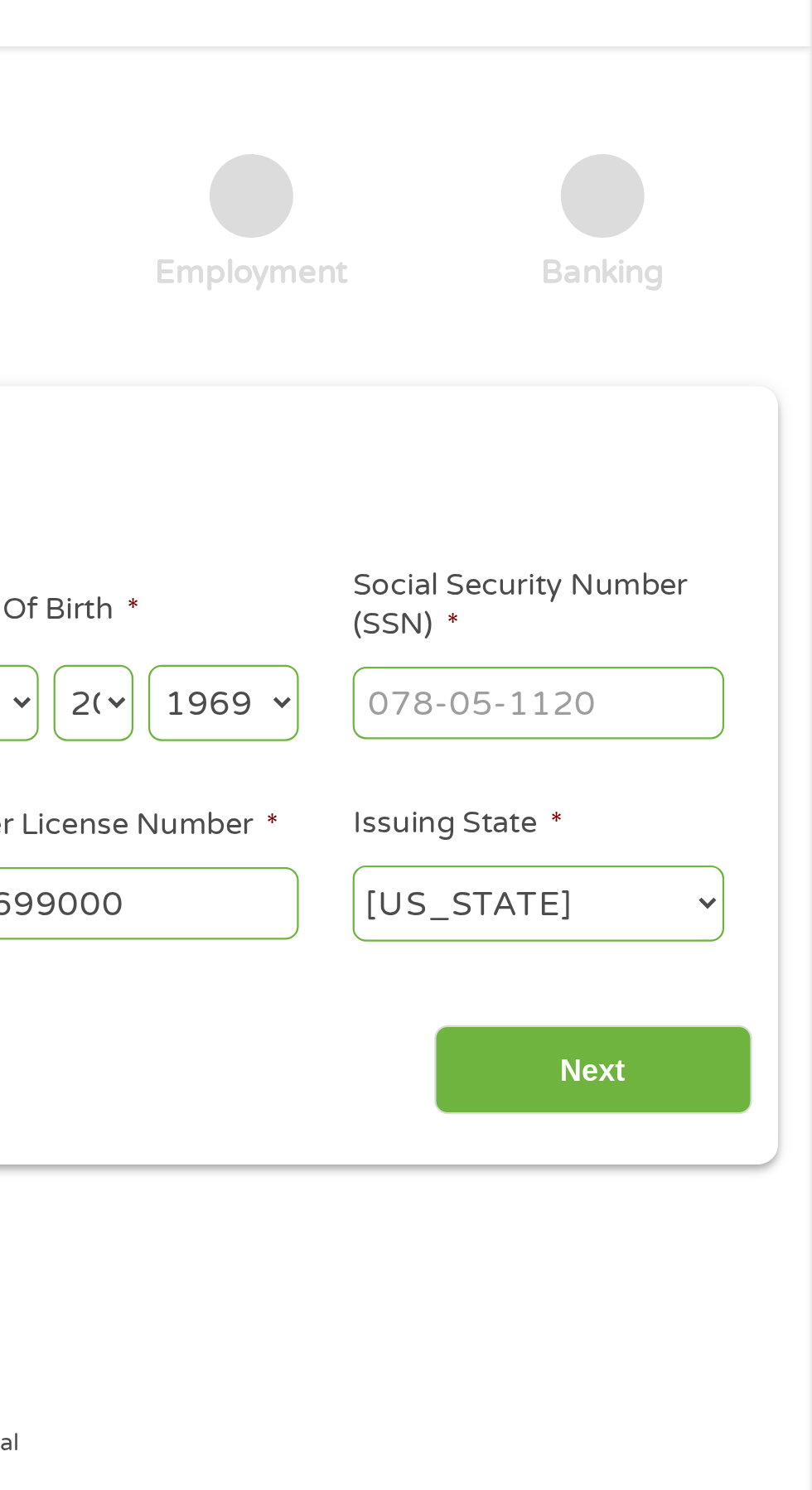
click at [643, 371] on input "Social Security Number (SSN) *" at bounding box center [689, 370] width 166 height 31
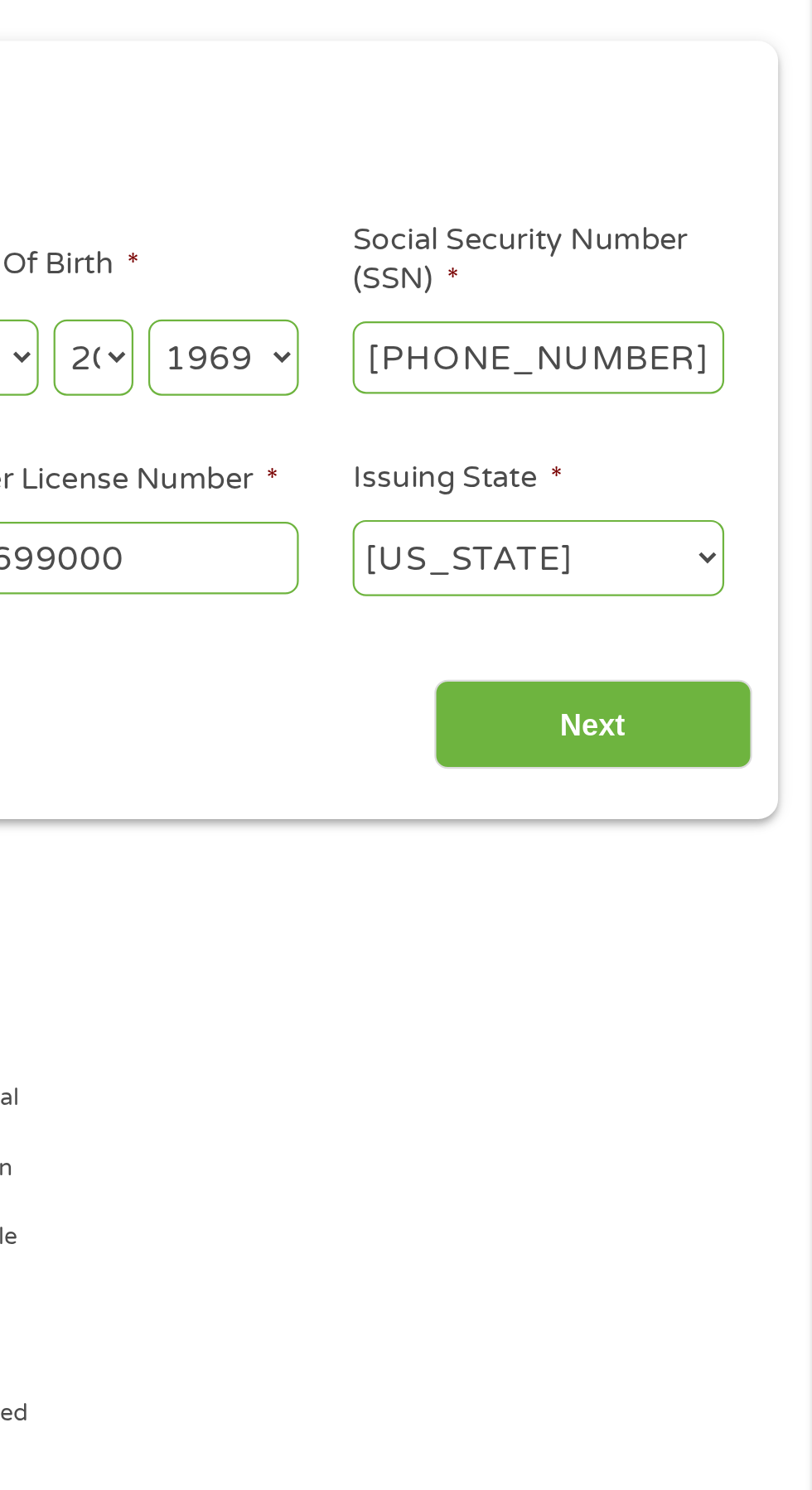
type input "564-08-2659"
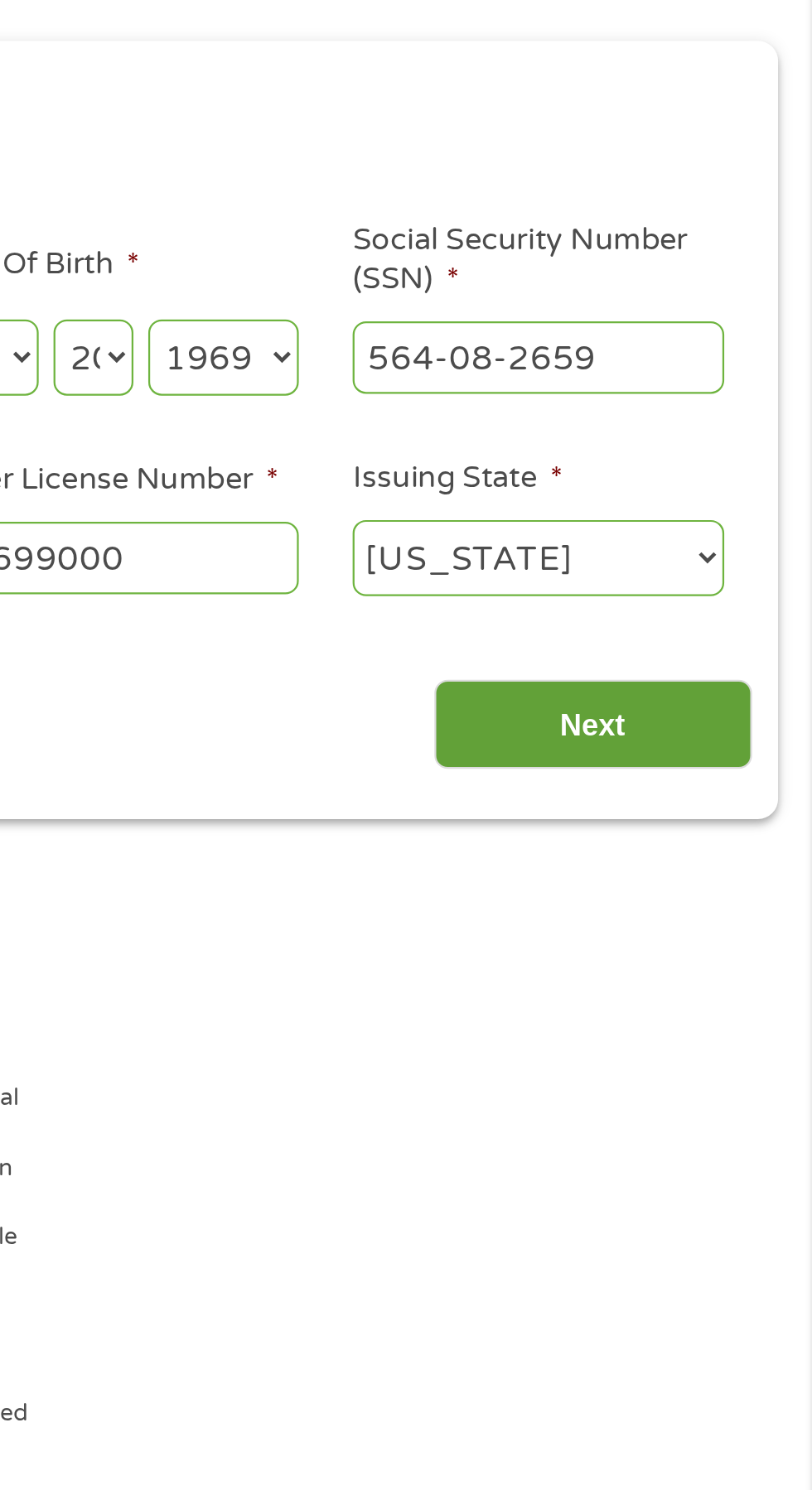
click at [723, 521] on input "Next" at bounding box center [715, 535] width 142 height 41
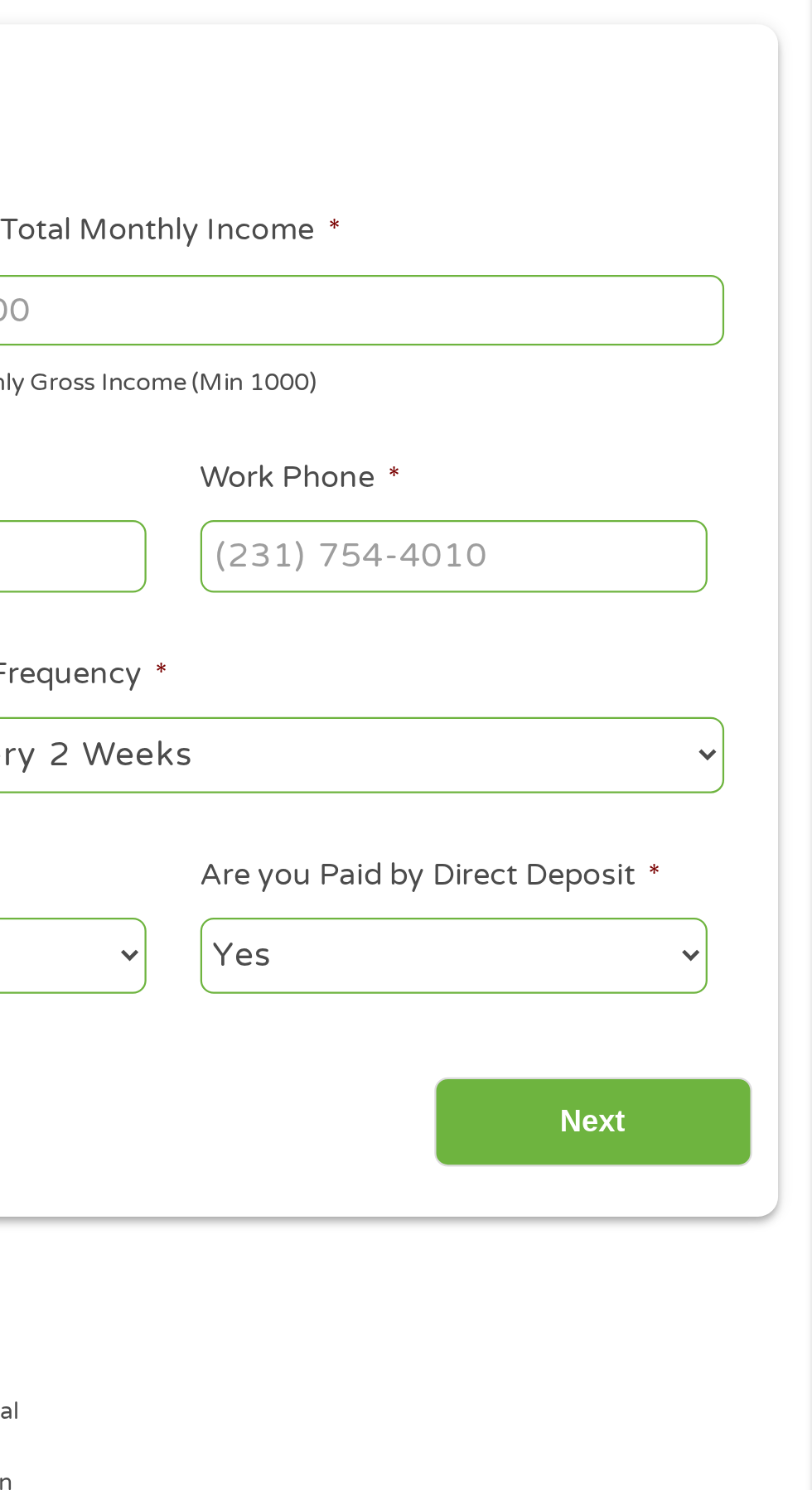
scroll to position [8, 0]
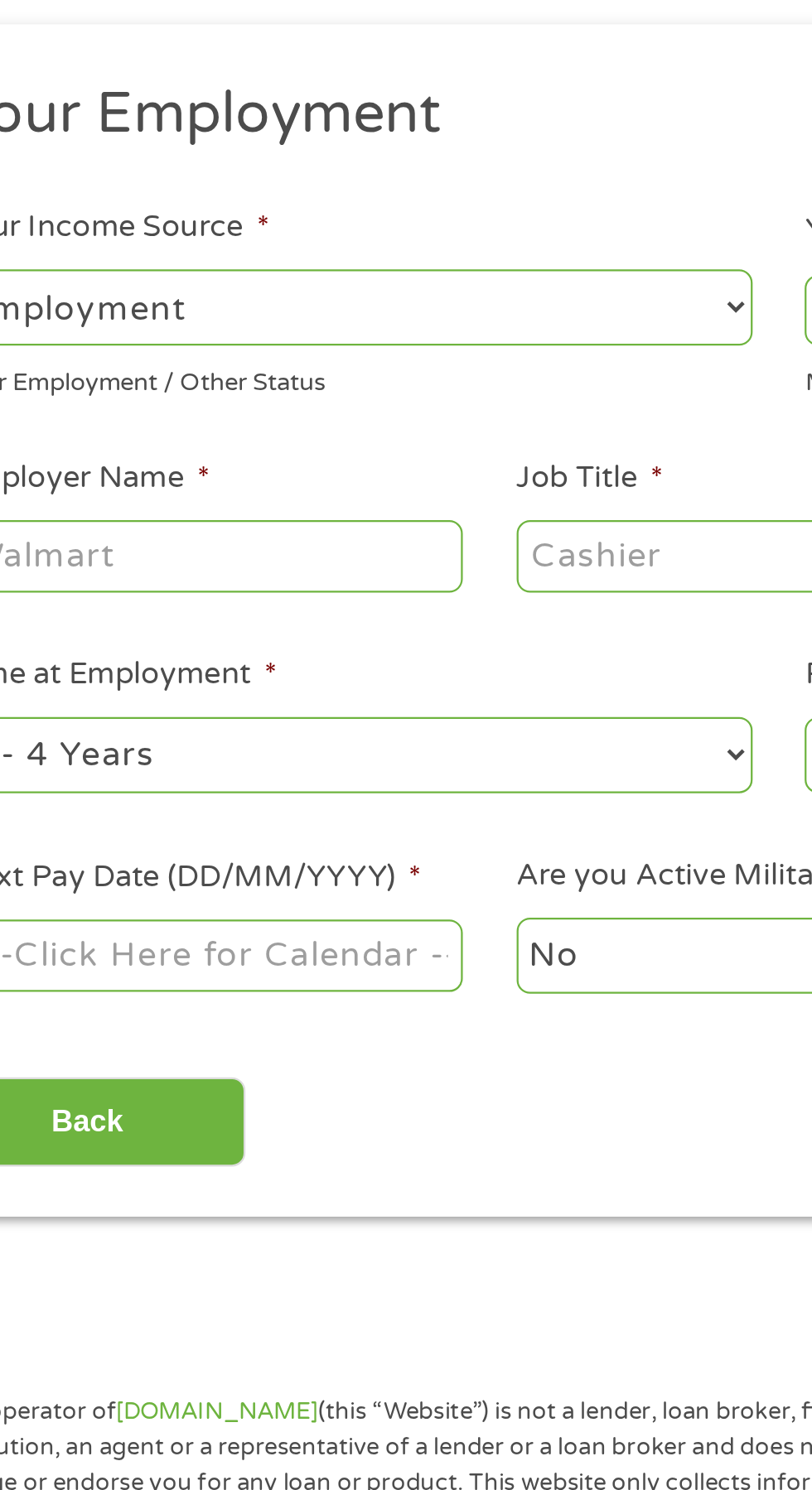
click at [226, 452] on input "Employer Name *" at bounding box center [151, 459] width 226 height 31
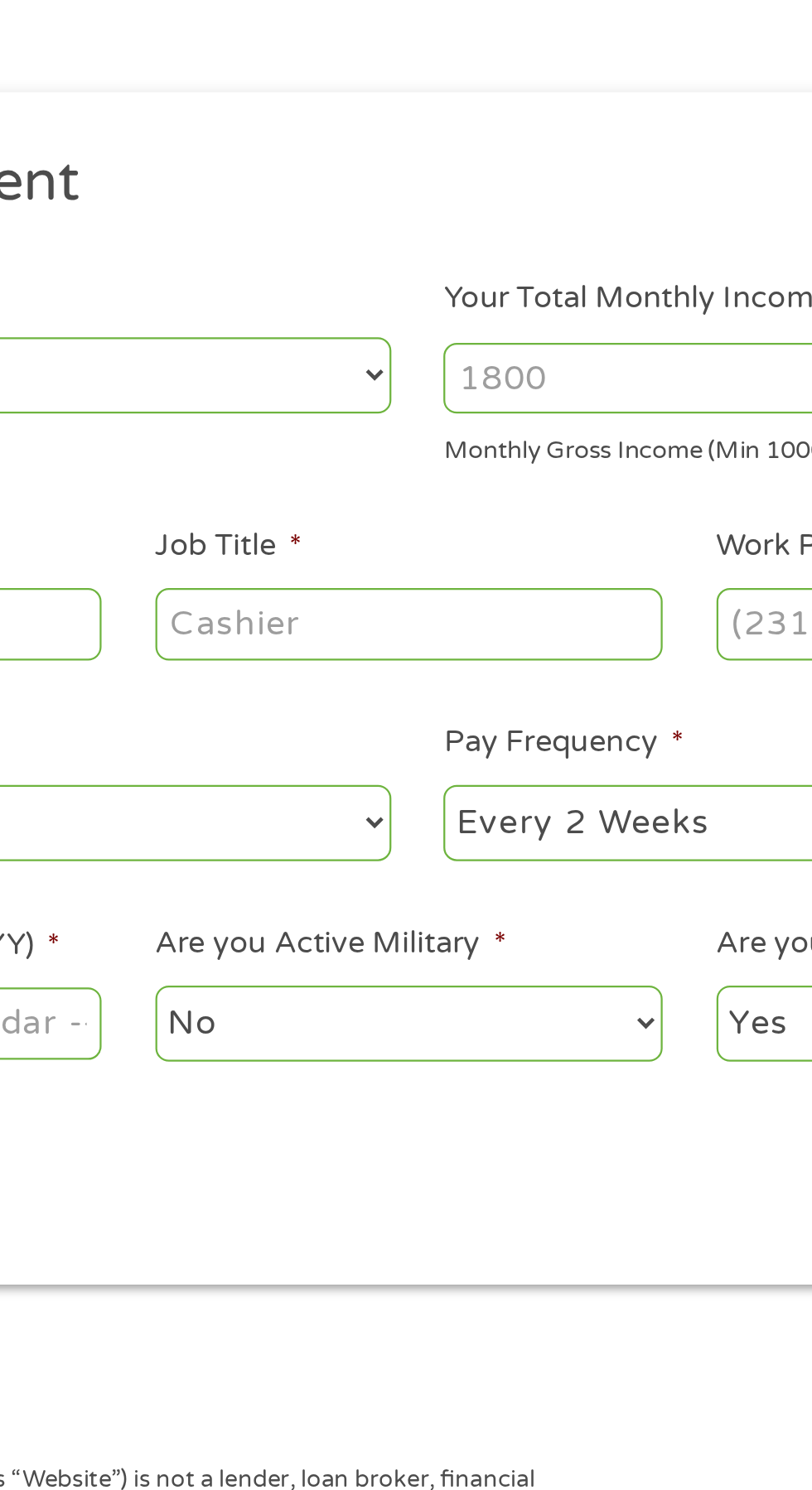
type input "Uber"
click at [411, 468] on input "Job Title *" at bounding box center [401, 459] width 226 height 31
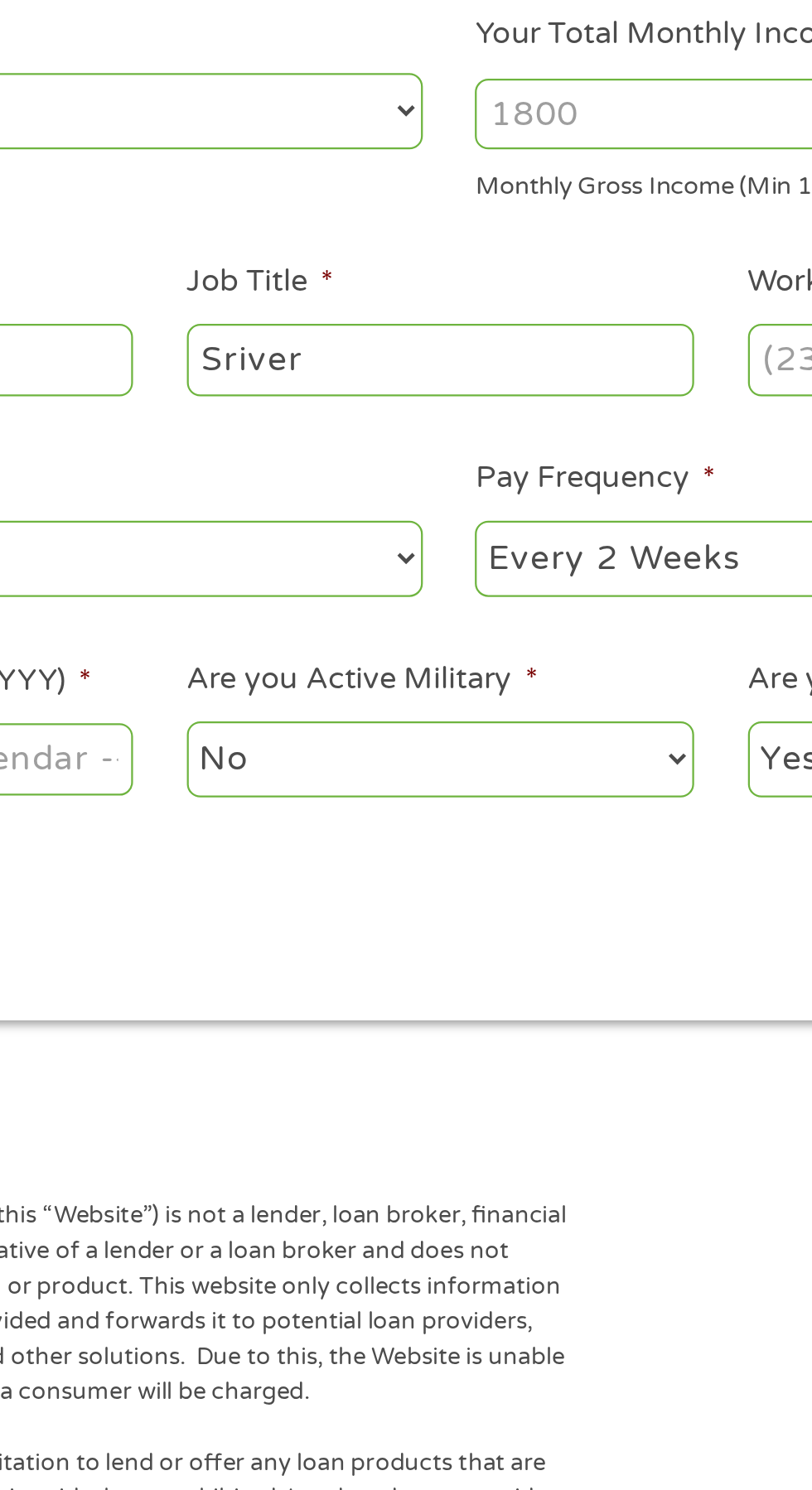
click at [301, 454] on input "Sriver" at bounding box center [401, 459] width 226 height 31
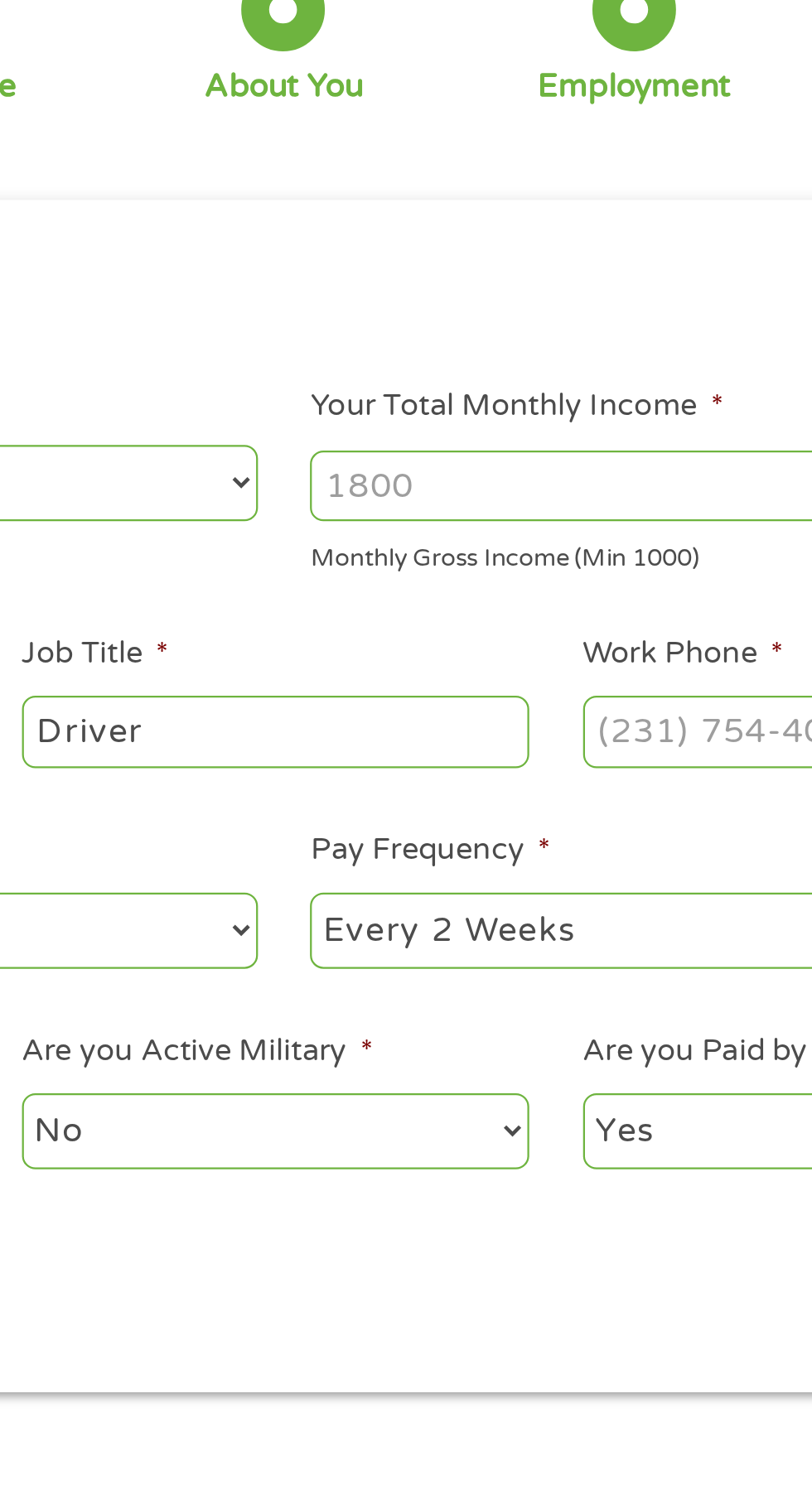
type input "Driver"
click at [496, 347] on input "Your Total Monthly Income *" at bounding box center [594, 350] width 355 height 31
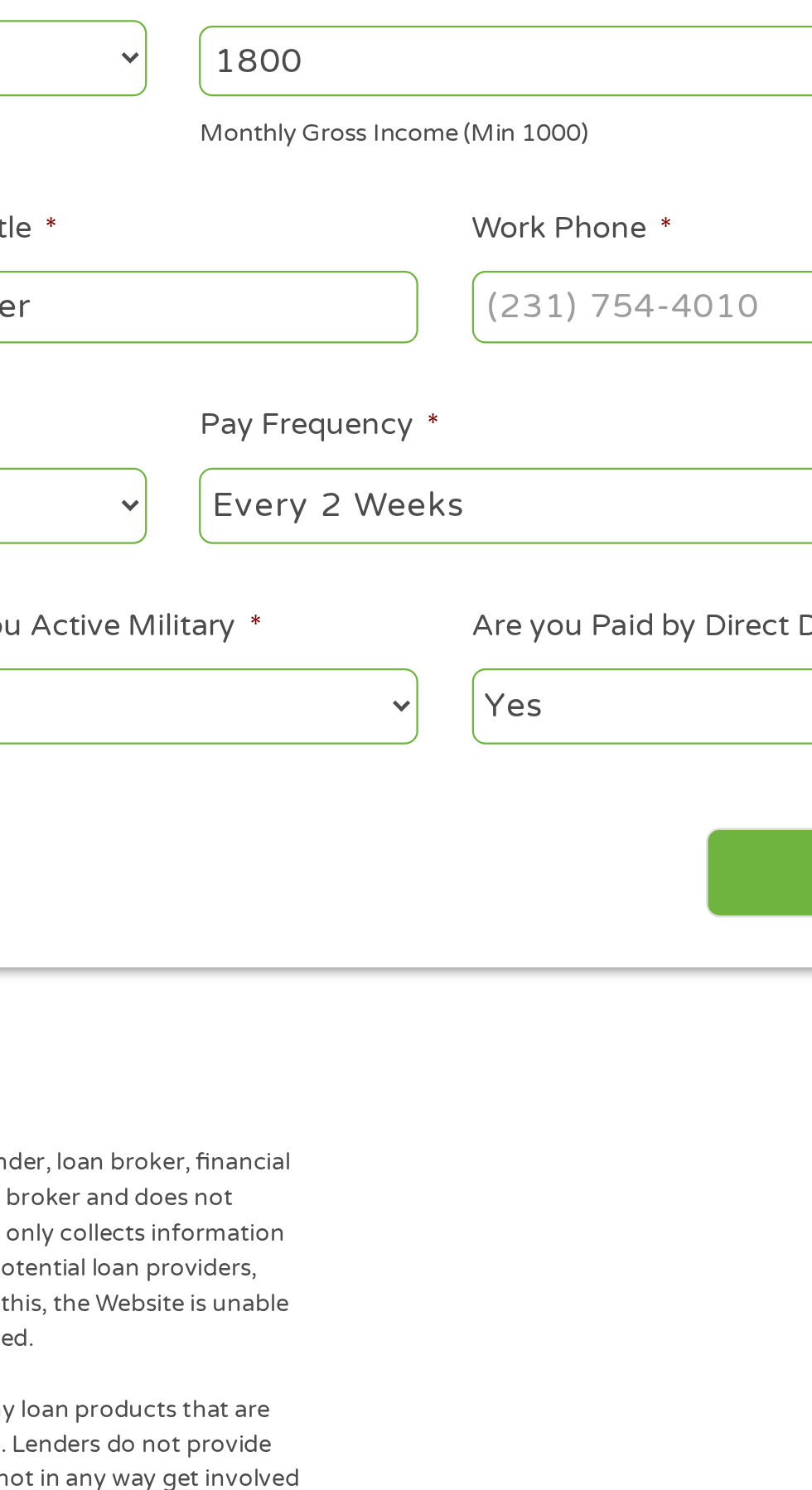
type input "1800"
click at [570, 464] on input "Work Phone *" at bounding box center [652, 459] width 226 height 31
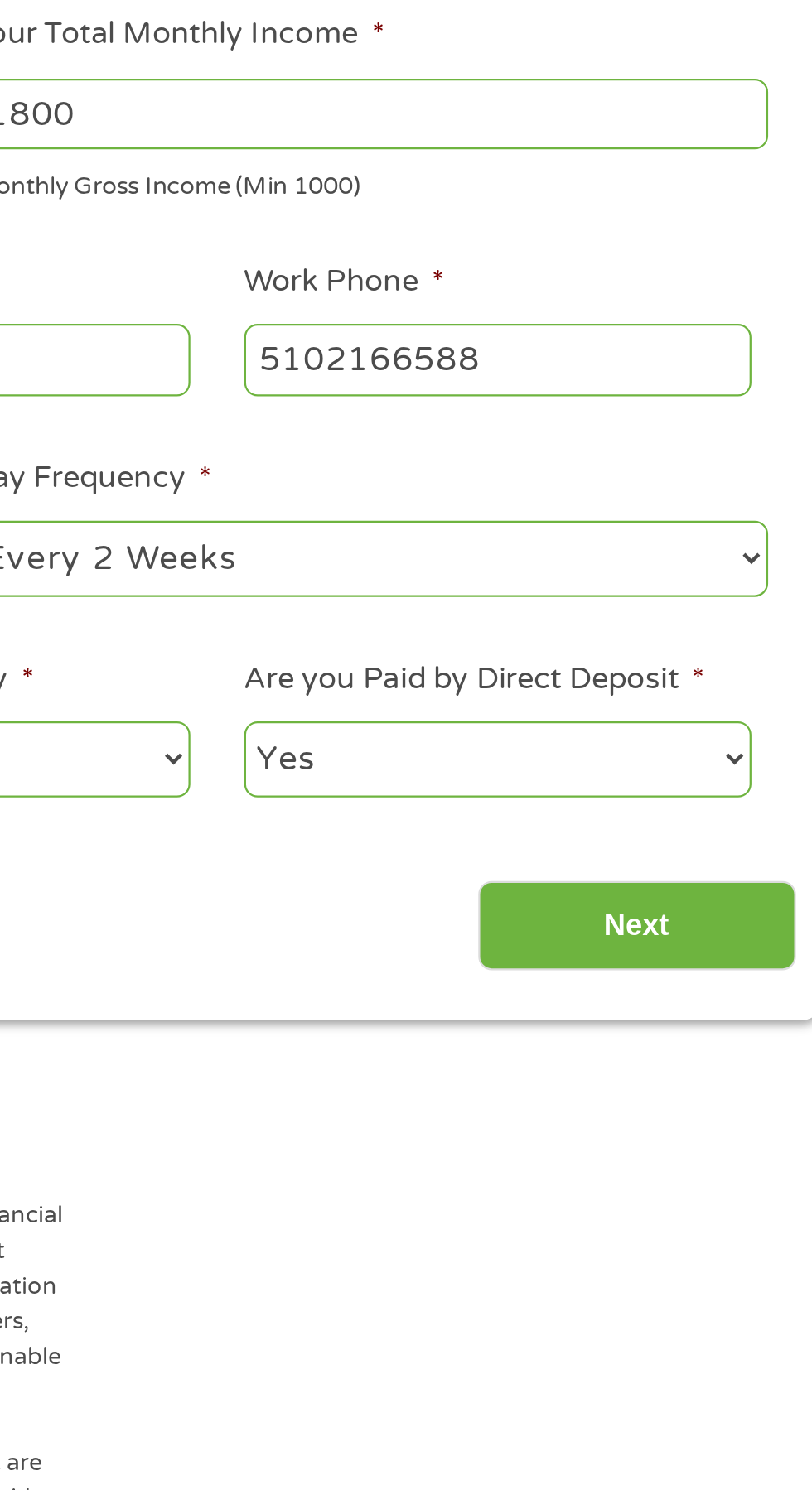
type input "[PHONE_NUMBER]"
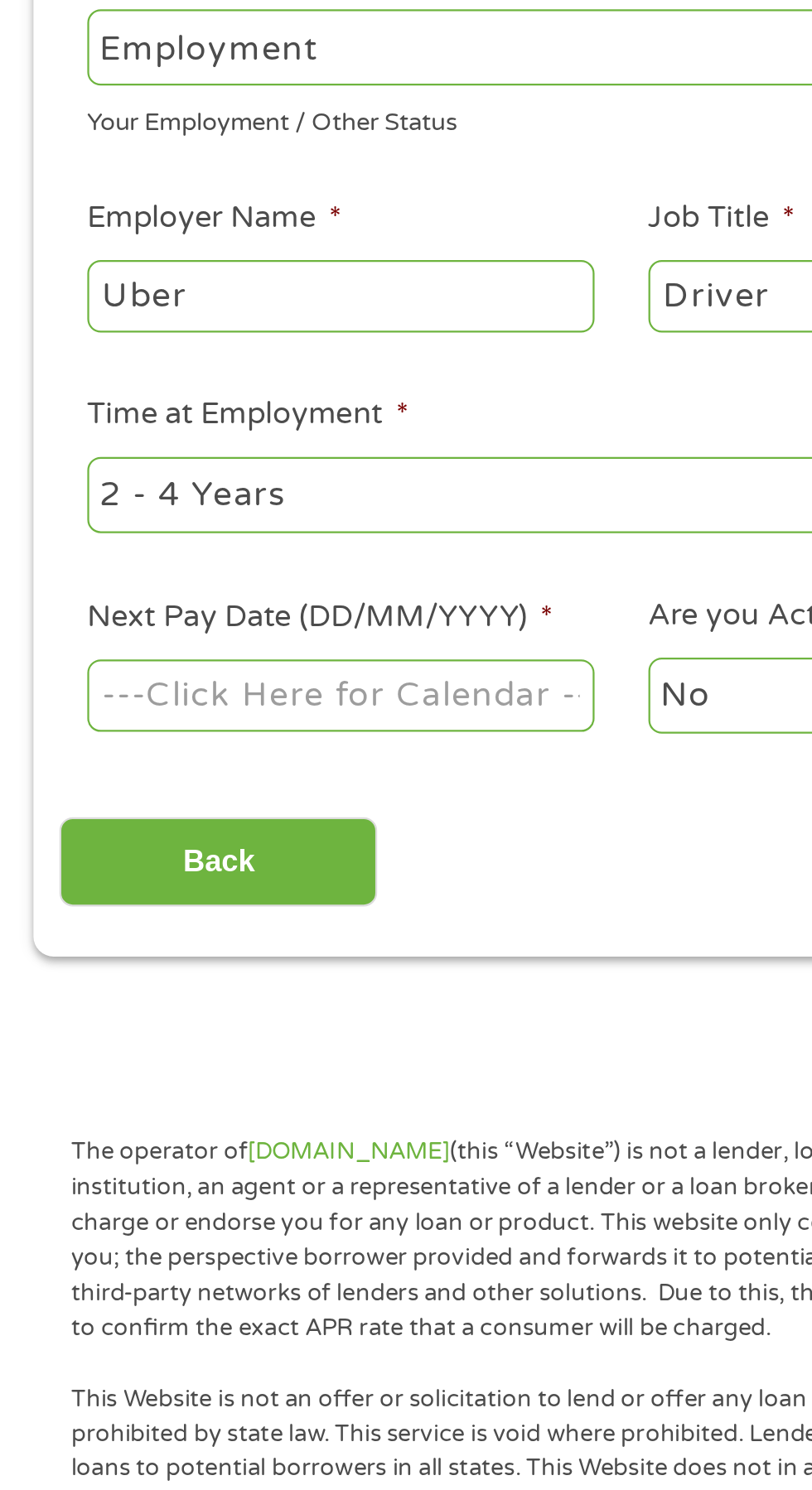
scroll to position [2, 0]
click at [209, 639] on body "Home Get Loan Offer How it works FAQs Blog Cash Loans Quick Loans Online Loans …" at bounding box center [406, 1260] width 812 height 2525
click at [186, 630] on input "Next Pay Date (DD/MM/YYYY) *" at bounding box center [151, 643] width 226 height 31
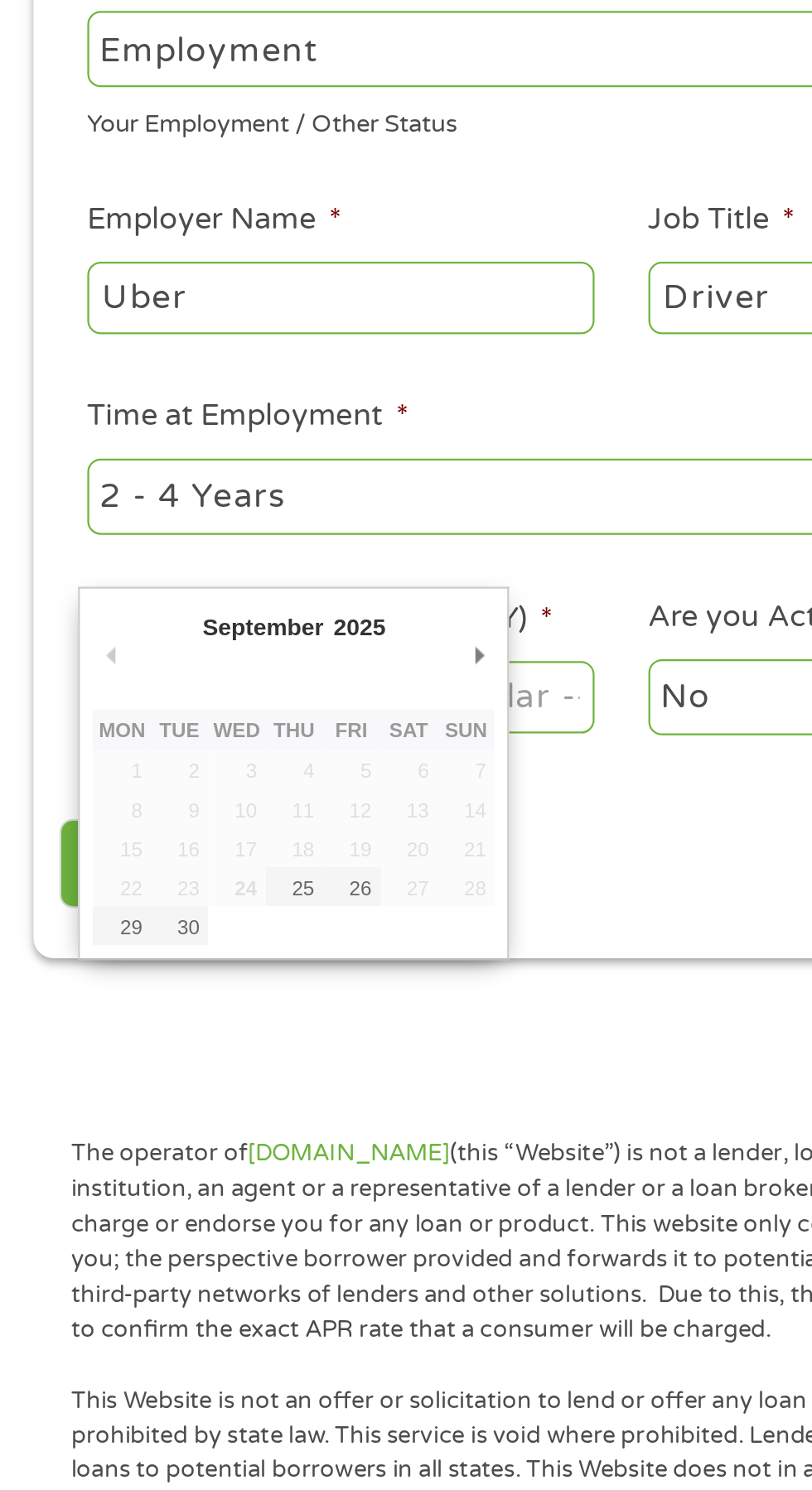
type input "[DATE]"
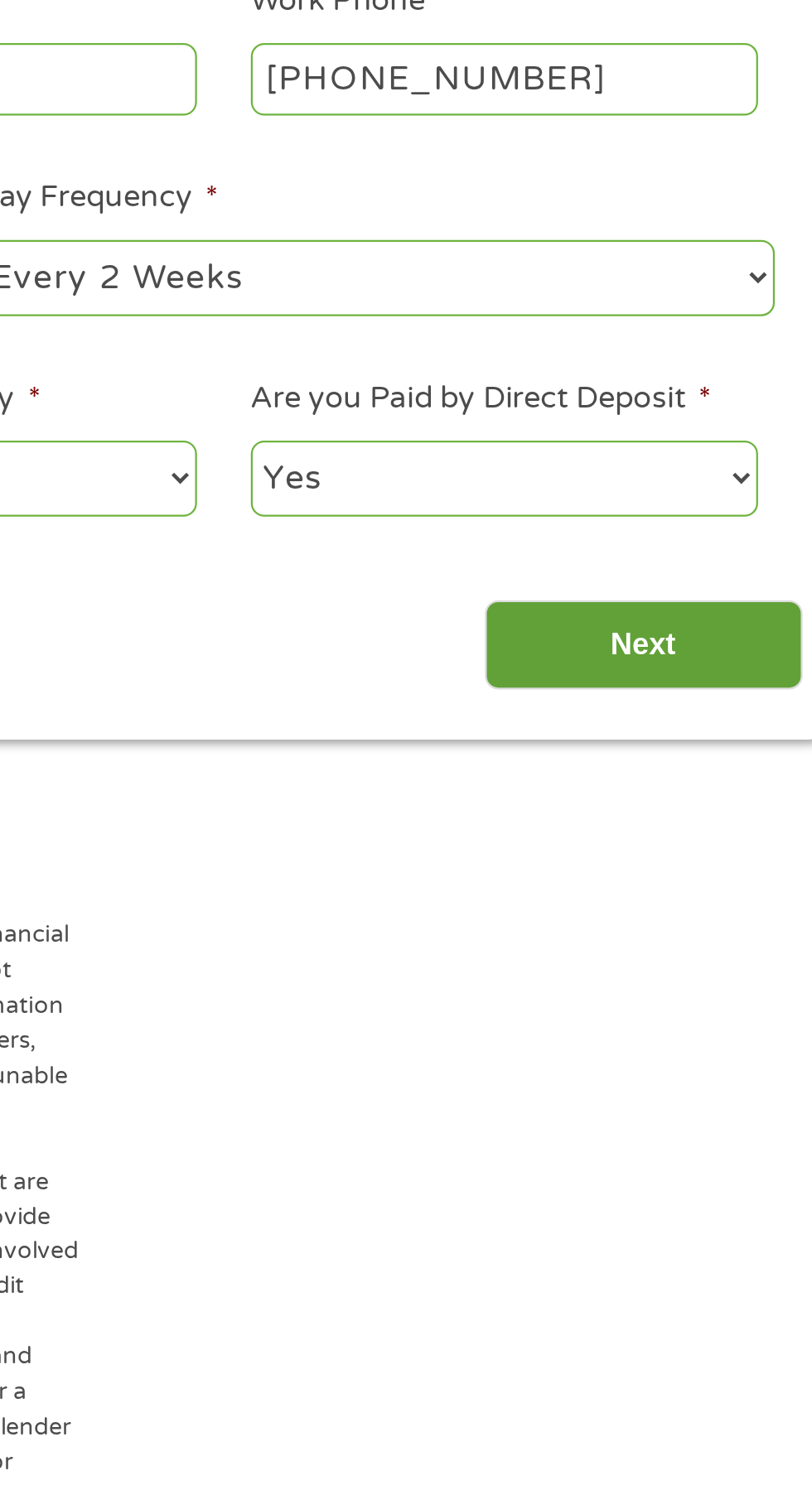
click at [739, 713] on input "Next" at bounding box center [715, 718] width 142 height 41
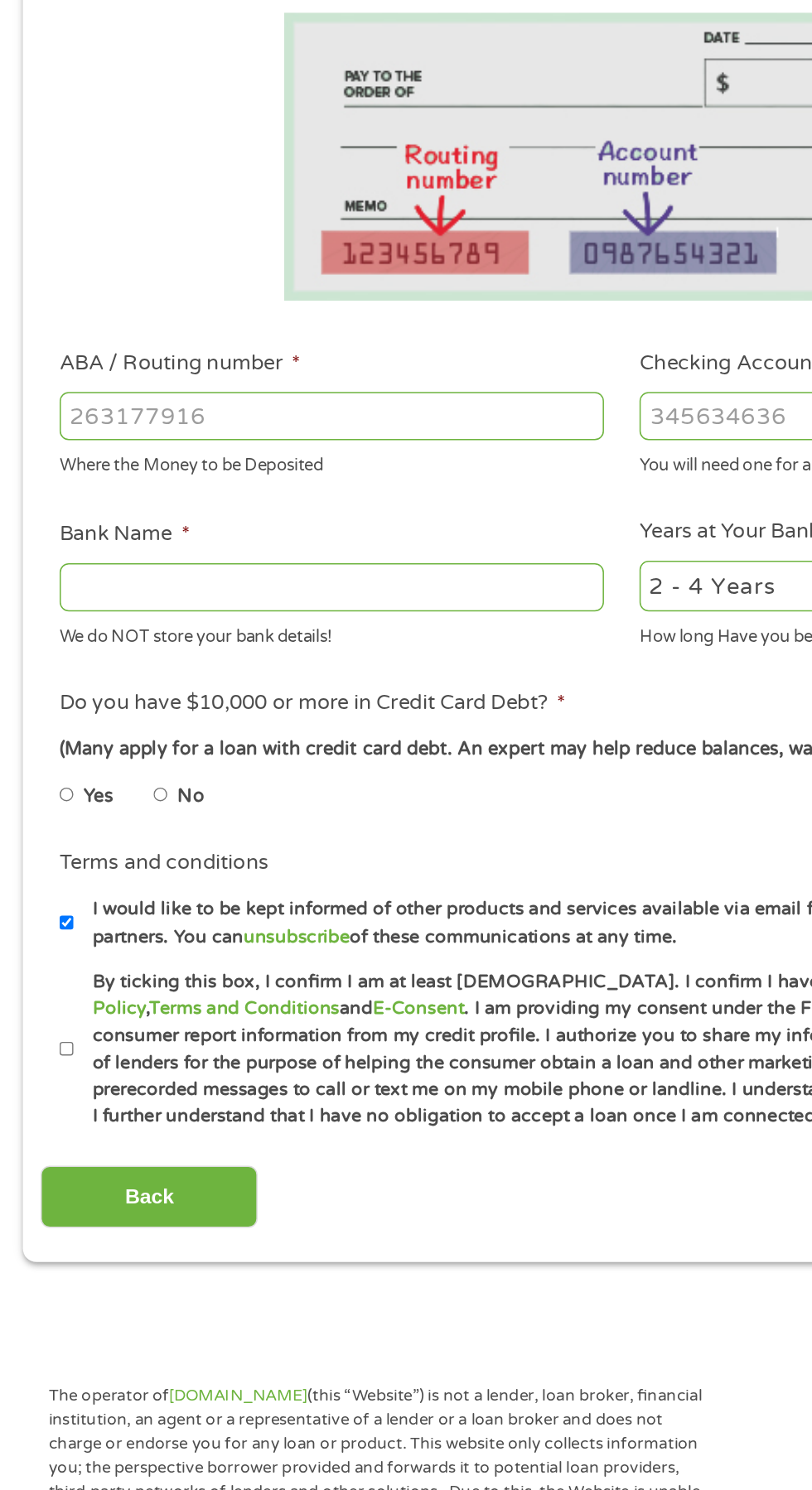
scroll to position [10, 0]
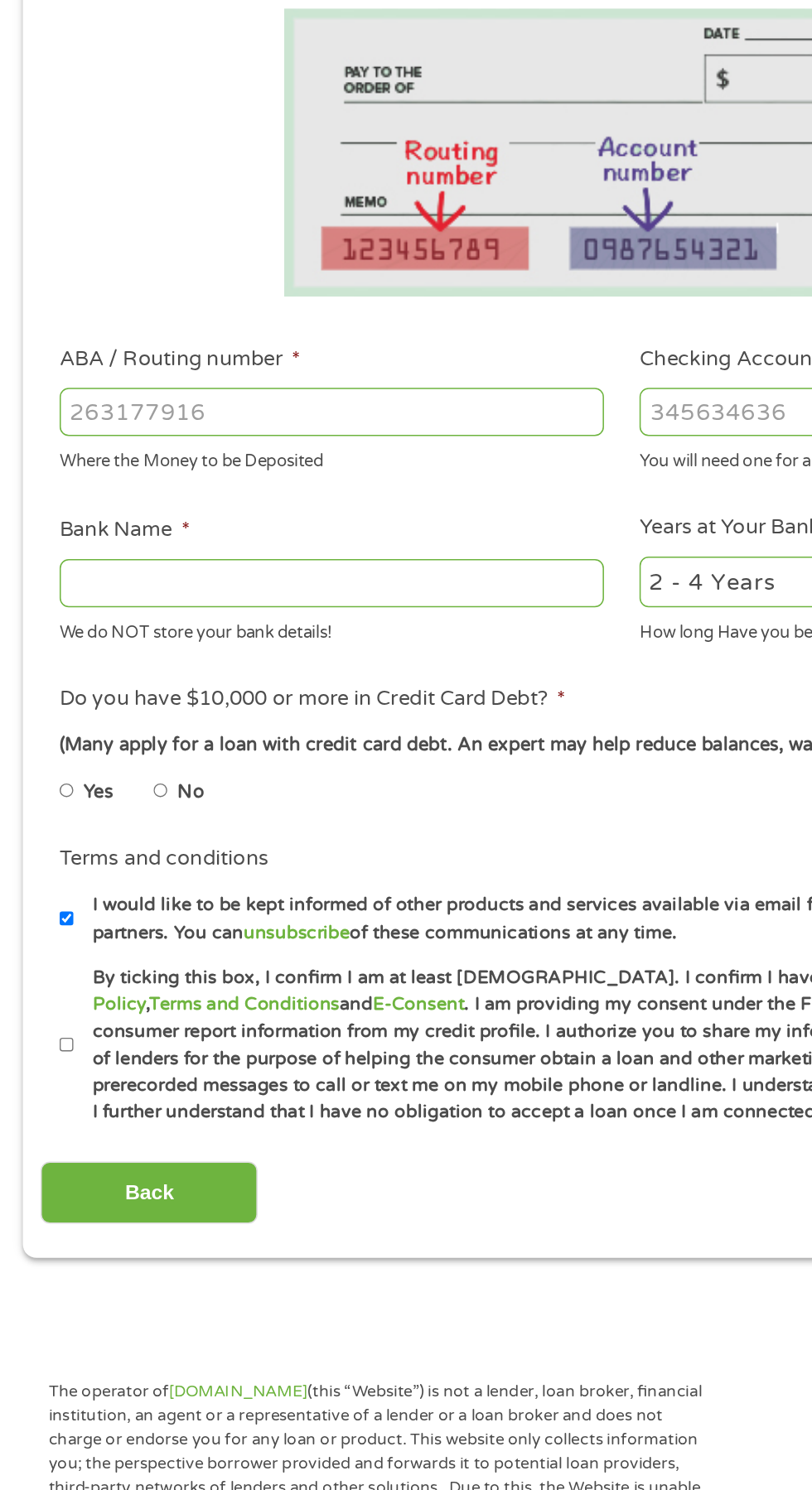
click at [460, 574] on input "Checking Account Number *" at bounding box center [594, 581] width 355 height 31
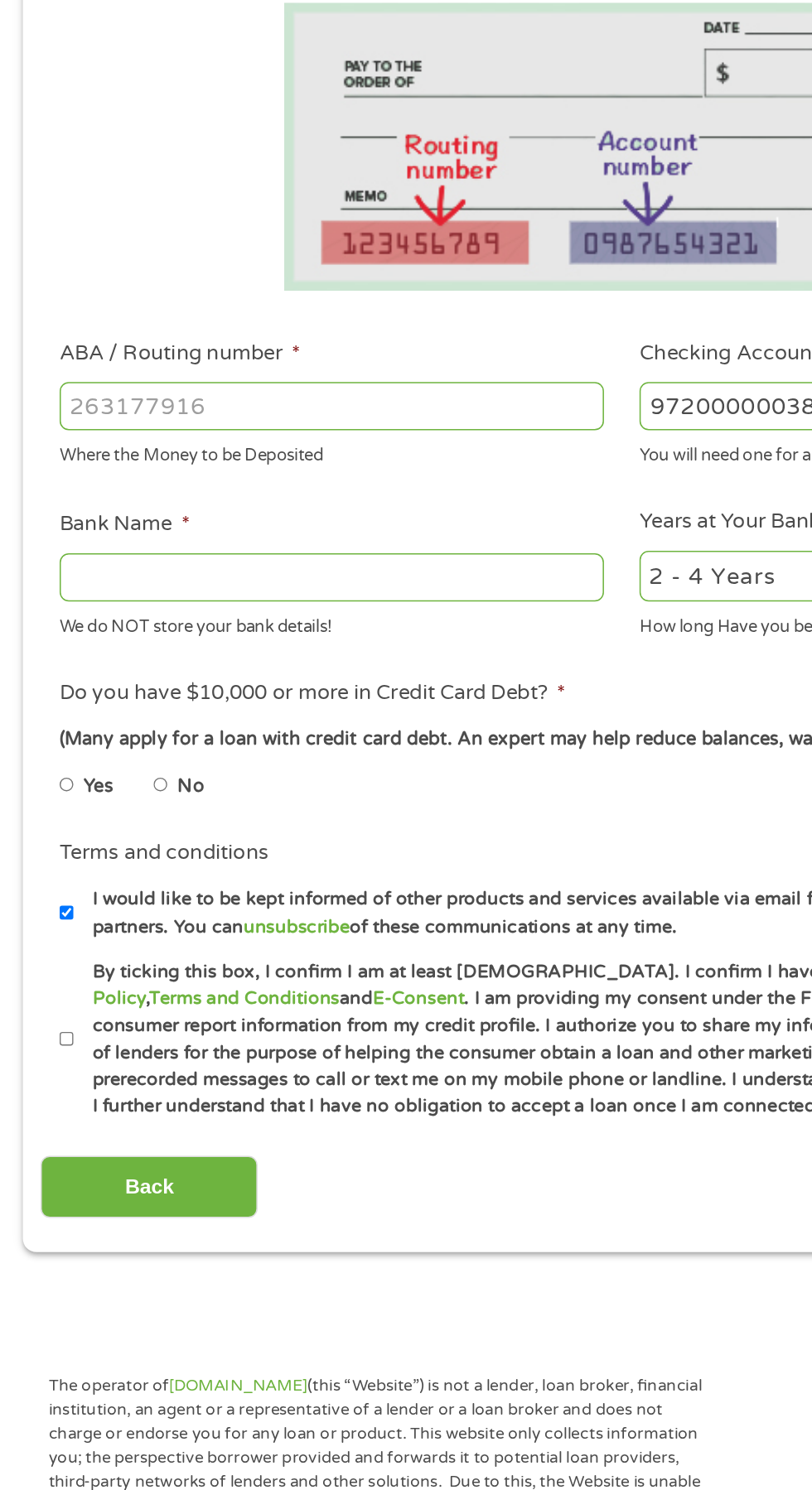
type input "9720000003860635"
click at [272, 574] on input "ABA / Routing number *" at bounding box center [216, 581] width 355 height 31
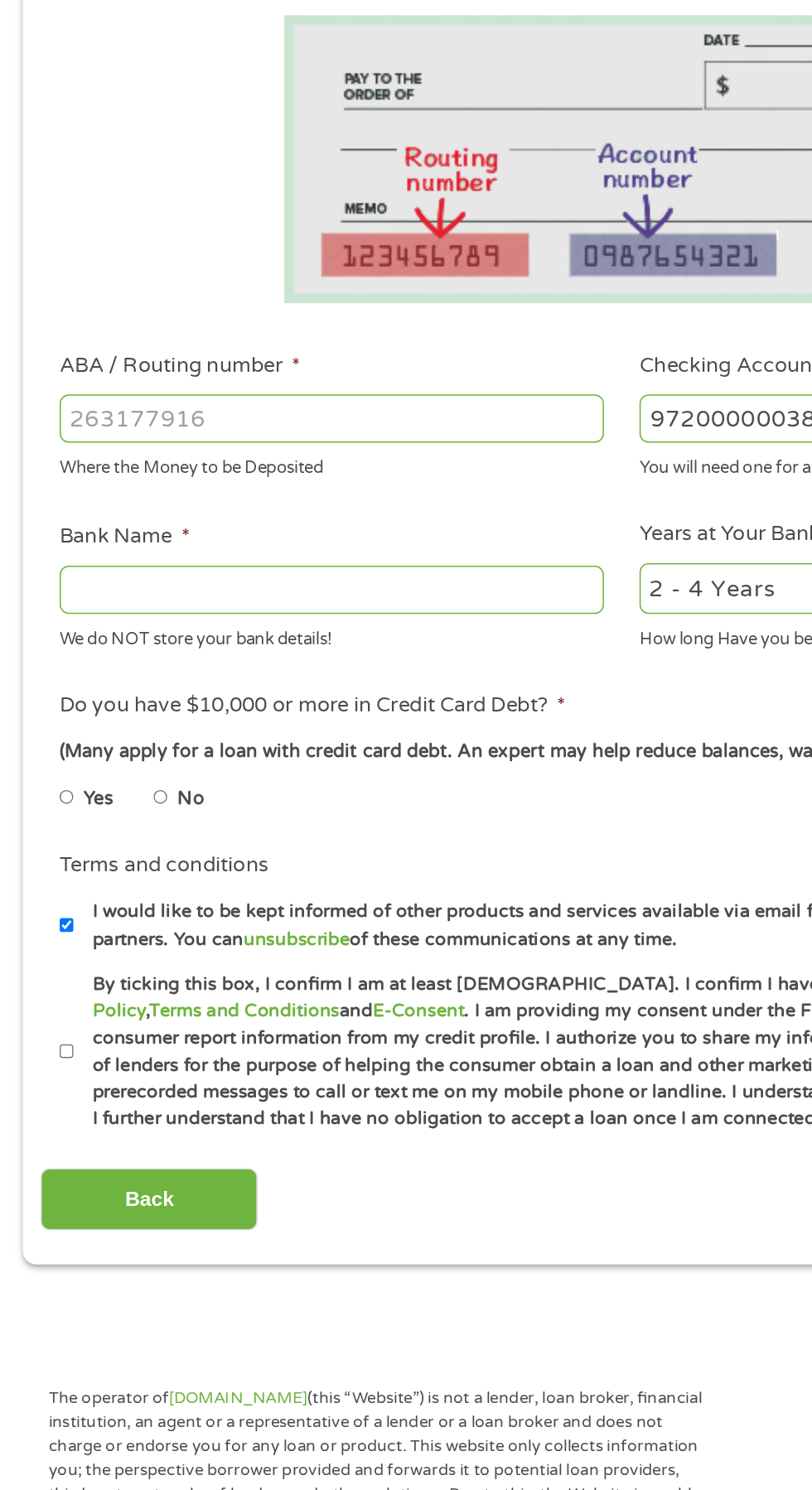
click at [140, 574] on input "ABA / Routing number *" at bounding box center [216, 581] width 355 height 31
type input "084106768"
type input "EVOLVE BANK AND TRUST"
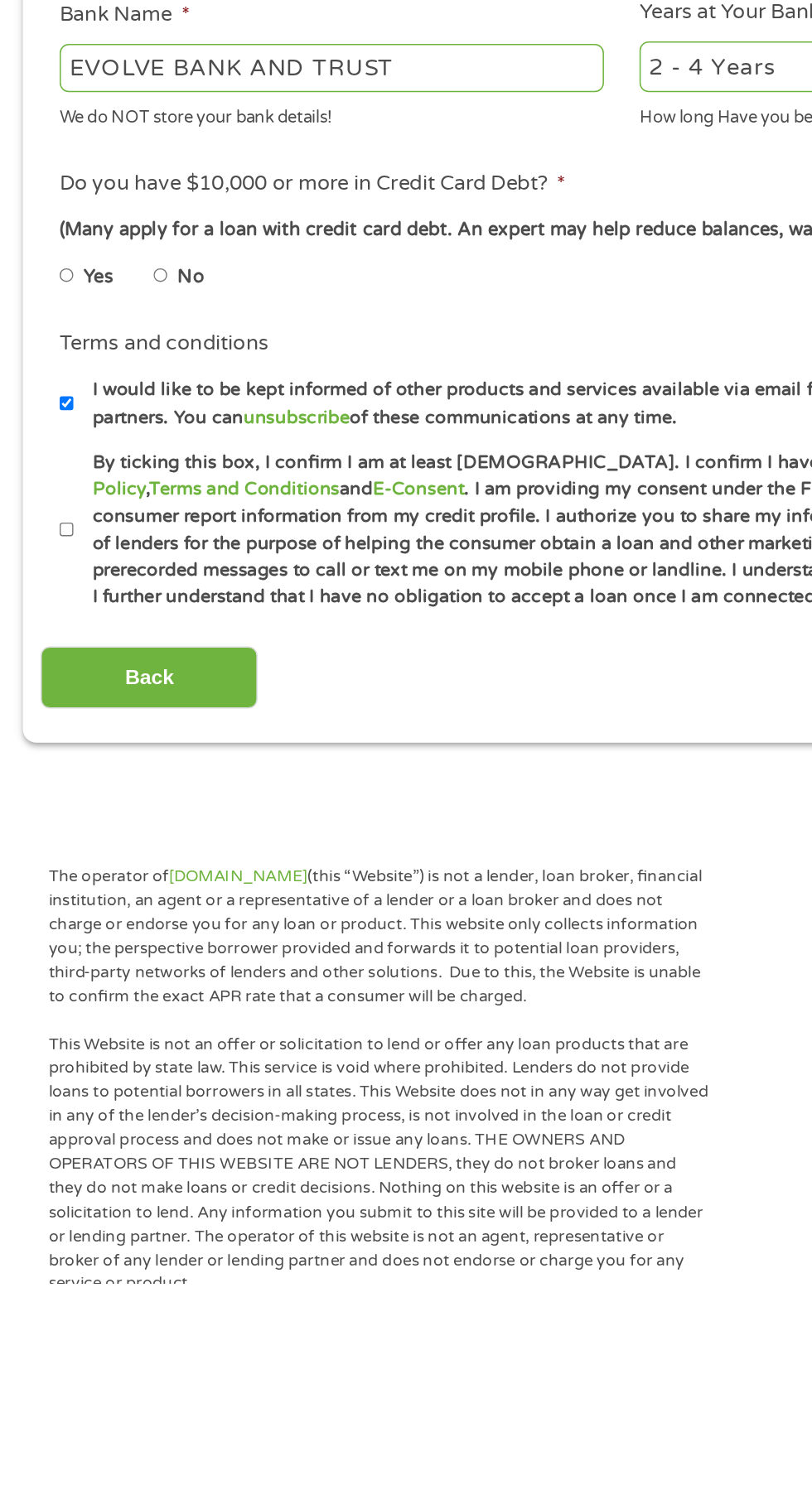
scroll to position [0, 0]
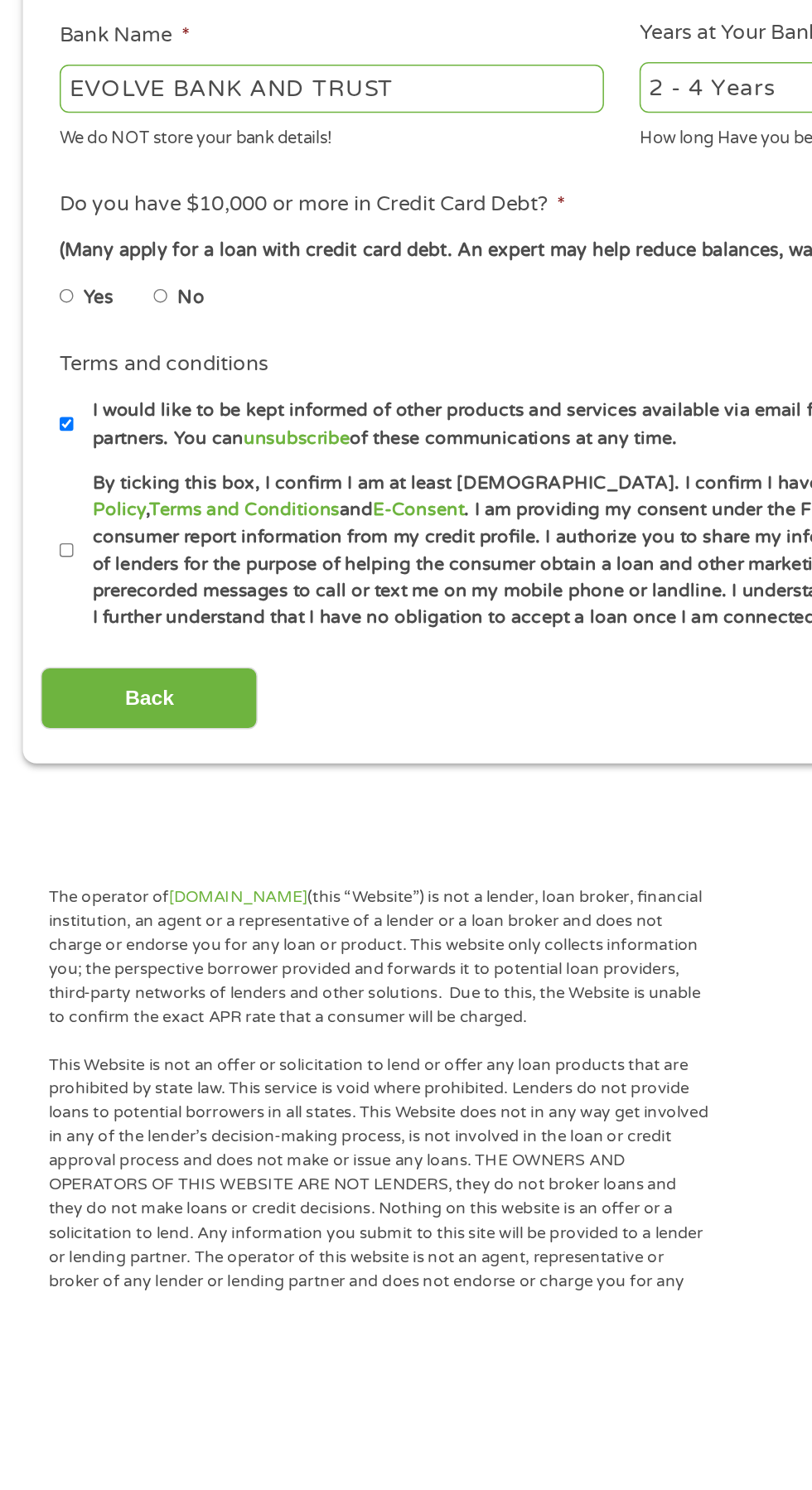
type input "084106768"
click at [103, 851] on input "No" at bounding box center [105, 839] width 10 height 27
radio input "true"
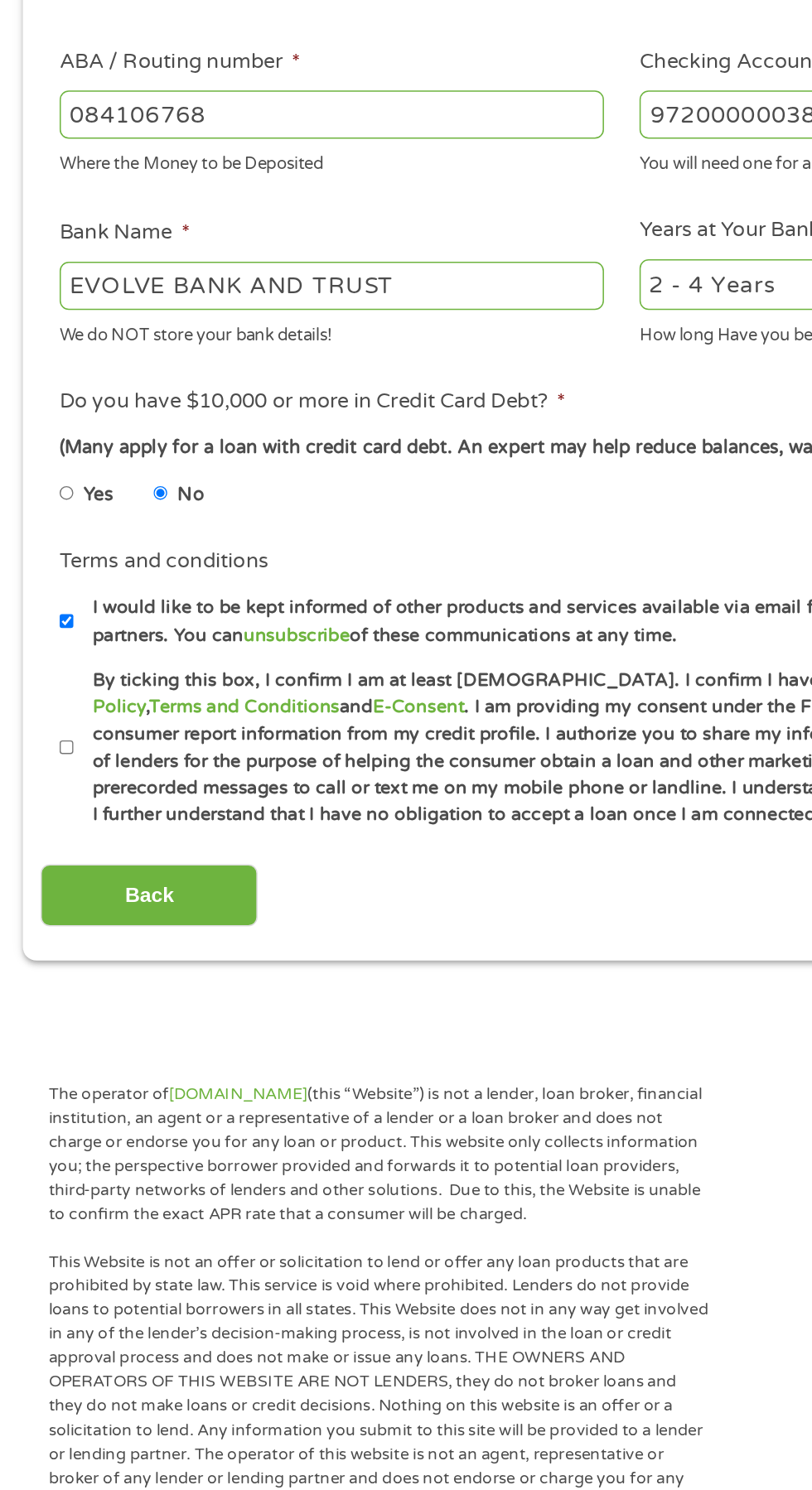
click at [49, 1011] on input "By ticking this box, I confirm I am at least [DEMOGRAPHIC_DATA]. I confirm I ha…" at bounding box center [44, 1004] width 10 height 27
checkbox input "true"
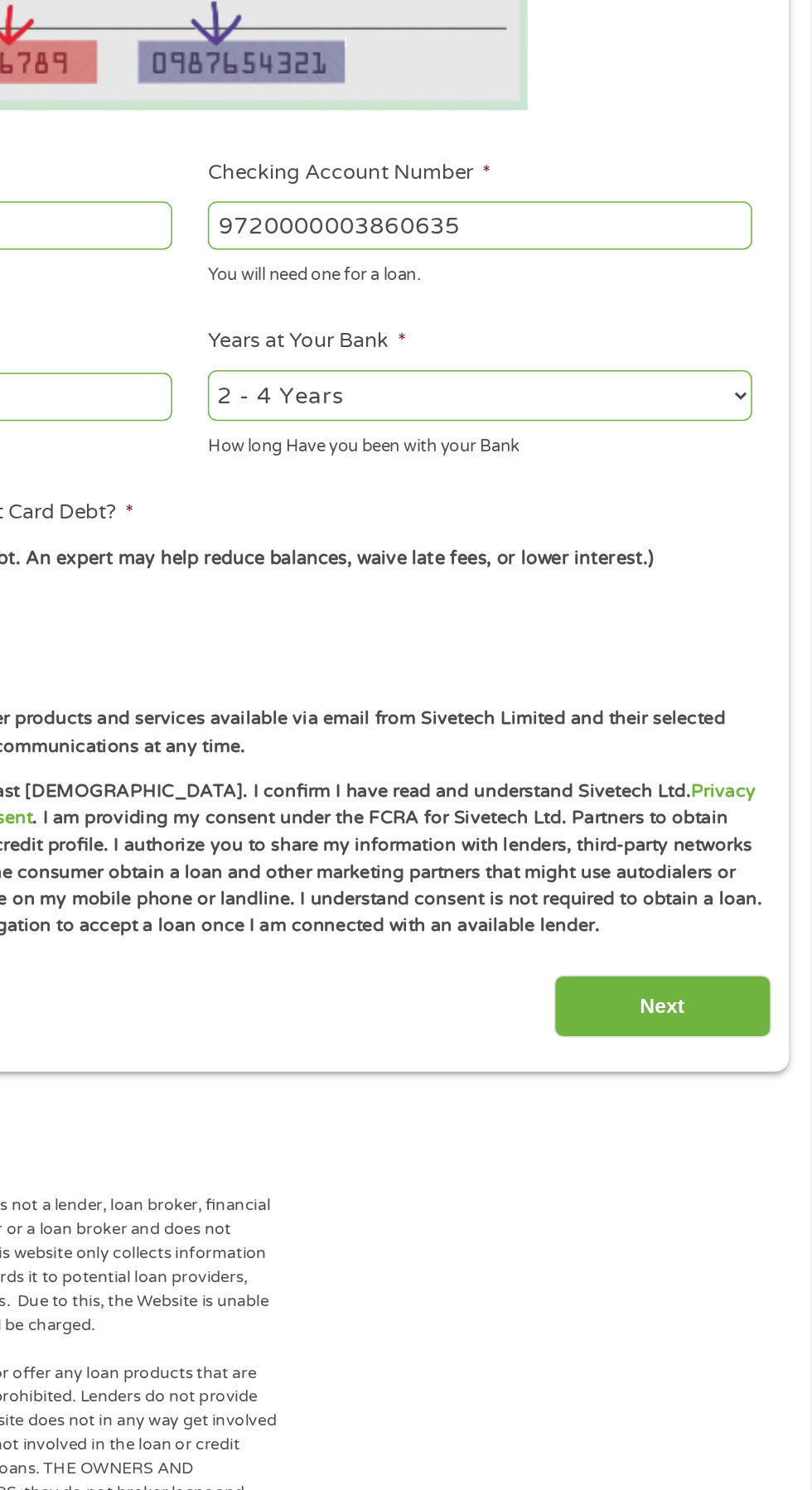
click at [736, 1096] on input "Next" at bounding box center [715, 1101] width 142 height 41
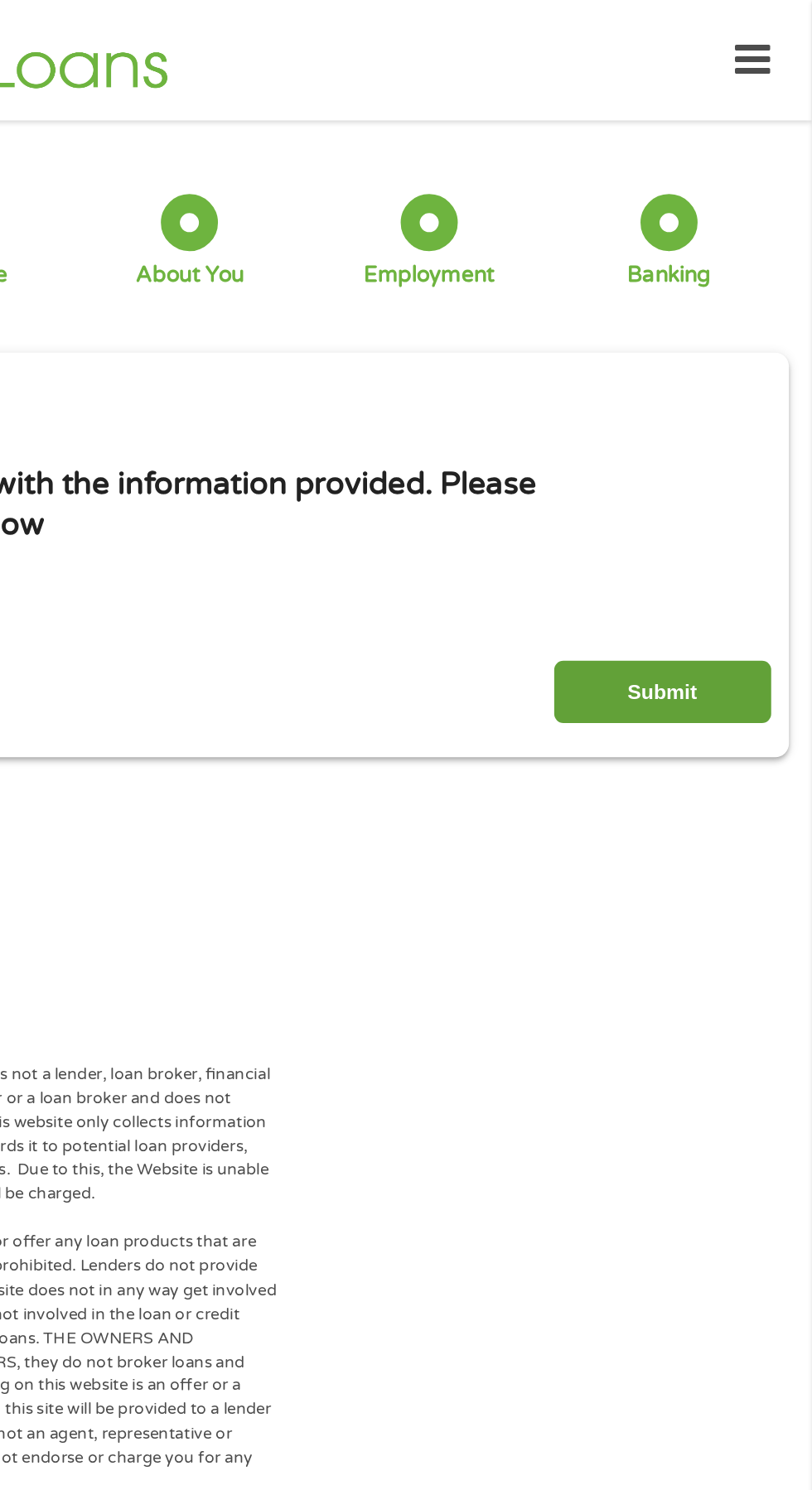
click at [723, 436] on input "Submit" at bounding box center [715, 452] width 142 height 41
